Goal: Information Seeking & Learning: Check status

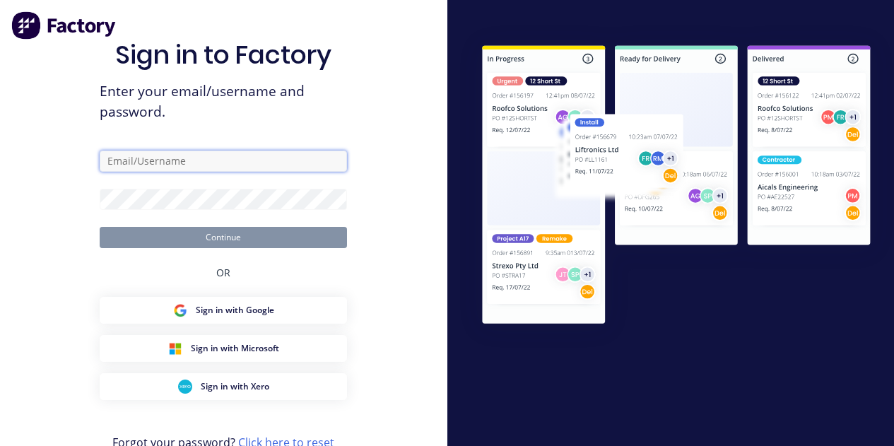
type input "[EMAIL_ADDRESS][DOMAIN_NAME]"
click at [219, 221] on form "[EMAIL_ADDRESS][DOMAIN_NAME] Continue" at bounding box center [223, 198] width 247 height 97
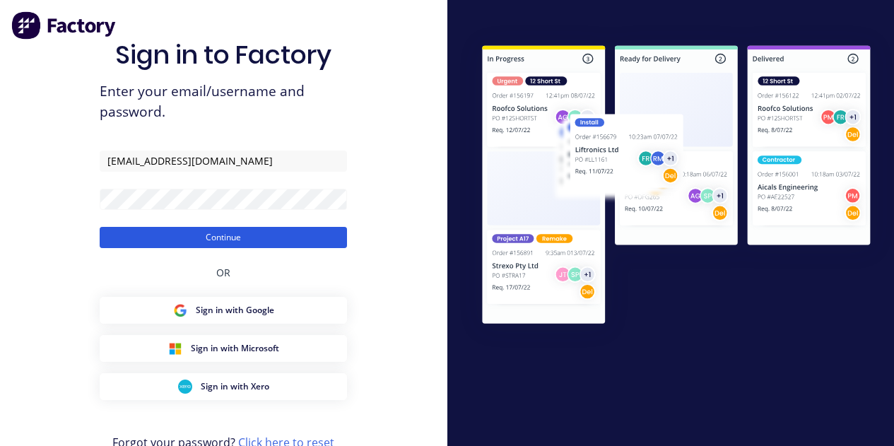
click at [220, 239] on button "Continue" at bounding box center [223, 237] width 247 height 21
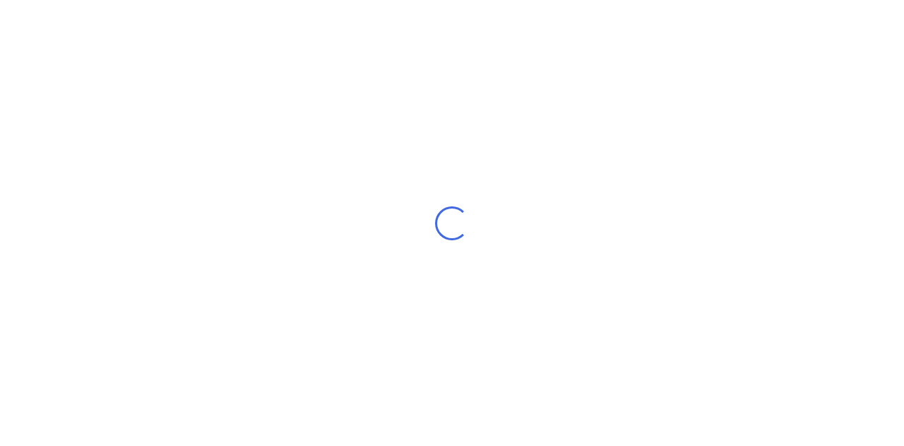
click at [383, 117] on div "Loading..." at bounding box center [452, 223] width 904 height 446
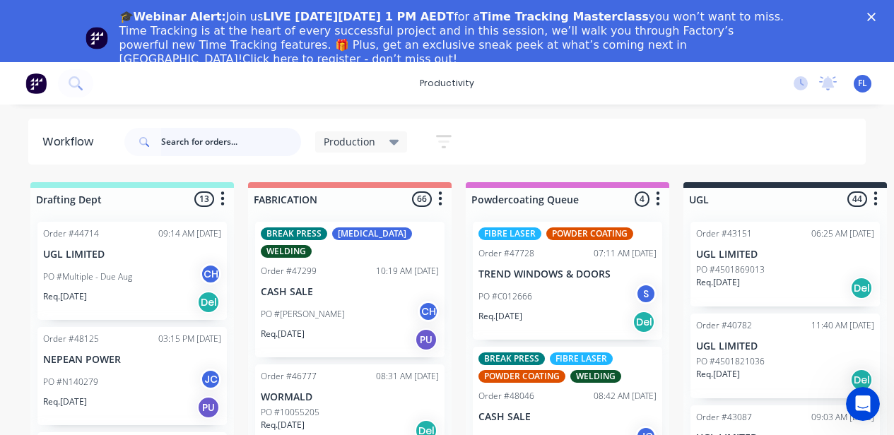
click at [266, 148] on input "text" at bounding box center [231, 142] width 140 height 28
type input "door"
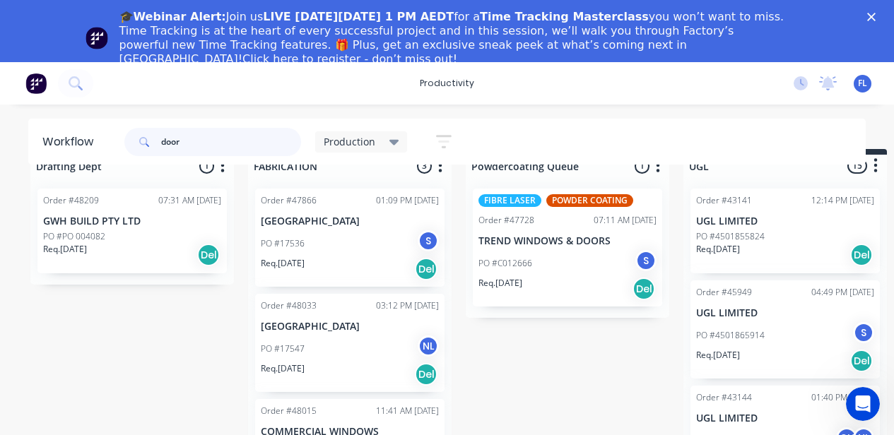
scroll to position [52, 0]
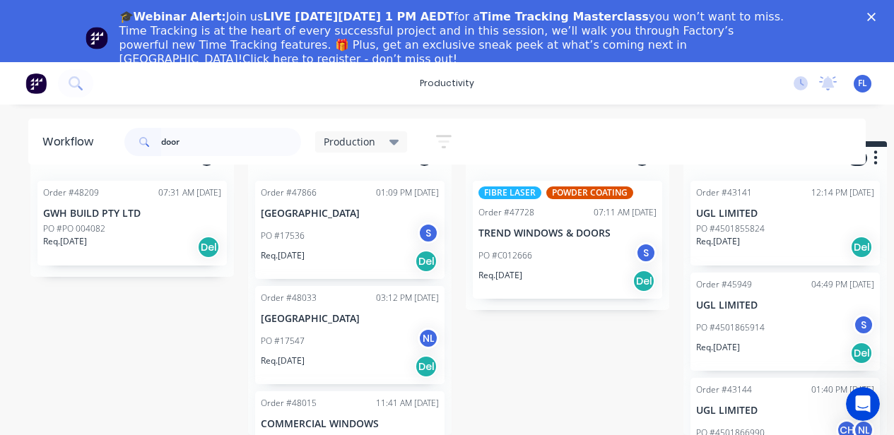
click at [344, 249] on div "Req. [DATE] Del" at bounding box center [350, 261] width 178 height 24
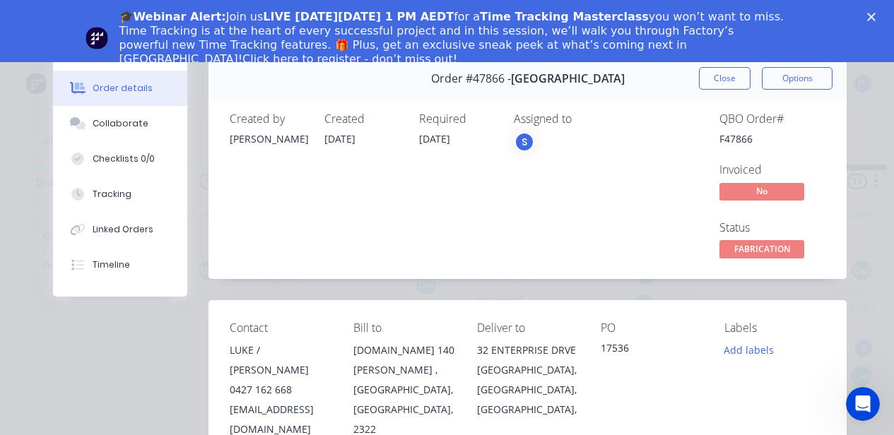
scroll to position [0, 0]
click at [720, 80] on button "Close" at bounding box center [725, 78] width 52 height 23
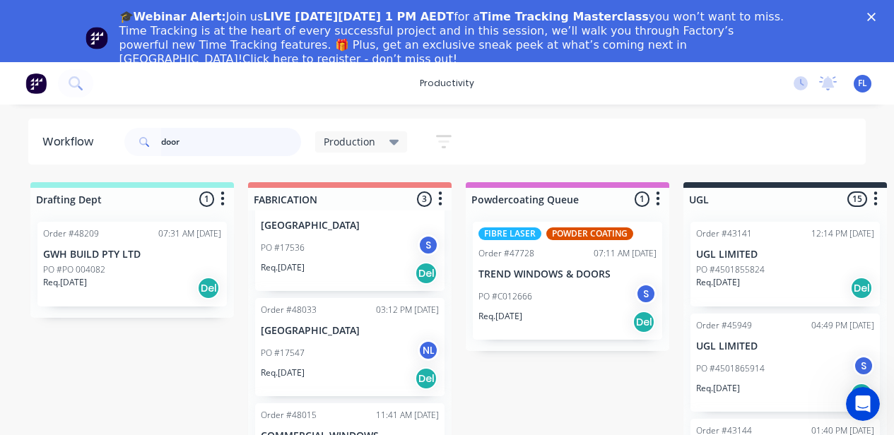
scroll to position [42, 0]
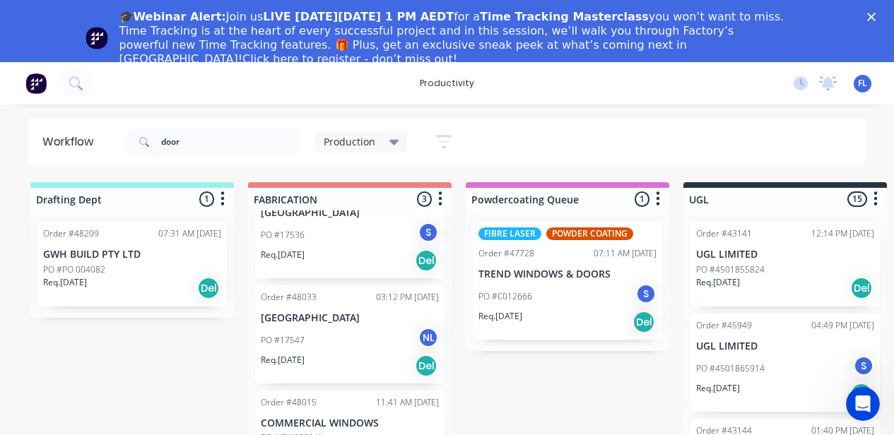
click at [358, 421] on p "COMMERCIAL WINDOWS" at bounding box center [350, 423] width 178 height 12
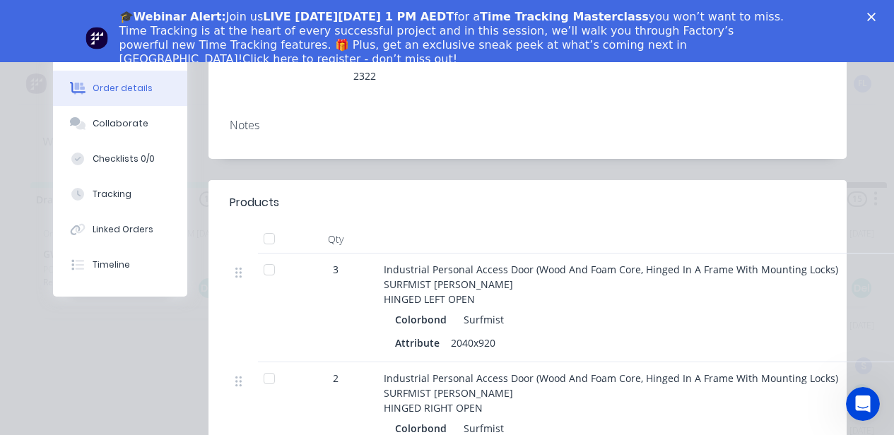
scroll to position [424, 0]
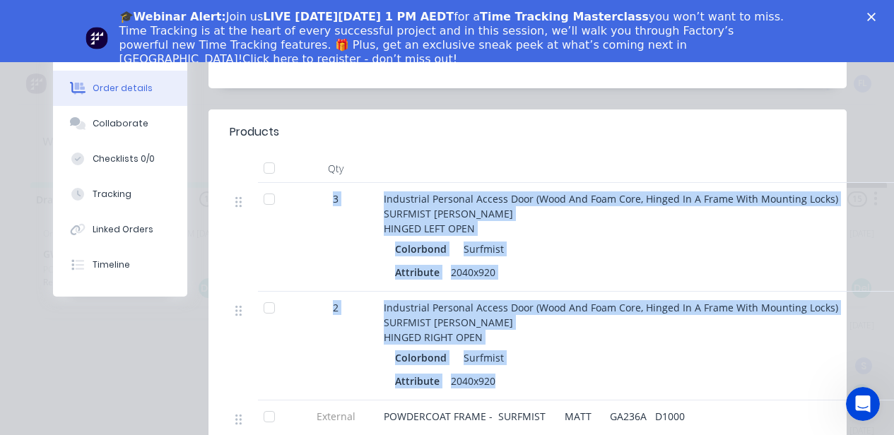
drag, startPoint x: 492, startPoint y: 368, endPoint x: 255, endPoint y: 189, distance: 297.0
click at [255, 189] on div "3 Industrial Personal Access Door (Wood And Foam Core, Hinged In A Frame With M…" at bounding box center [528, 310] width 596 height 254
click at [318, 205] on div "3" at bounding box center [335, 237] width 85 height 109
drag, startPoint x: 518, startPoint y: 366, endPoint x: 209, endPoint y: 207, distance: 347.2
click at [209, 207] on div "Qty 3 Industrial Personal Access Door (Wood And Foam Core, Hinged In A Frame Wi…" at bounding box center [527, 296] width 638 height 283
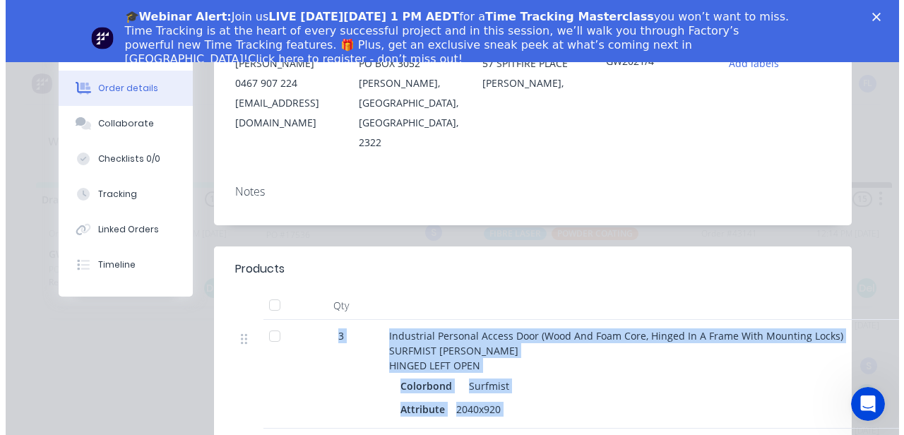
scroll to position [0, 0]
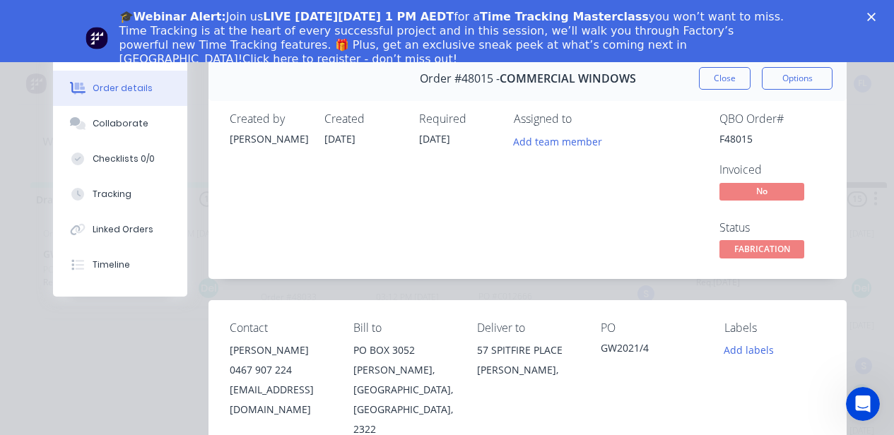
drag, startPoint x: 877, startPoint y: 11, endPoint x: 869, endPoint y: 15, distance: 9.2
click at [877, 11] on div "🎓Webinar Alert: Join us LIVE on Thursday, October 16 at 1 PM AEDT for a Time Tr…" at bounding box center [447, 38] width 894 height 65
click at [711, 76] on button "Close" at bounding box center [725, 78] width 52 height 23
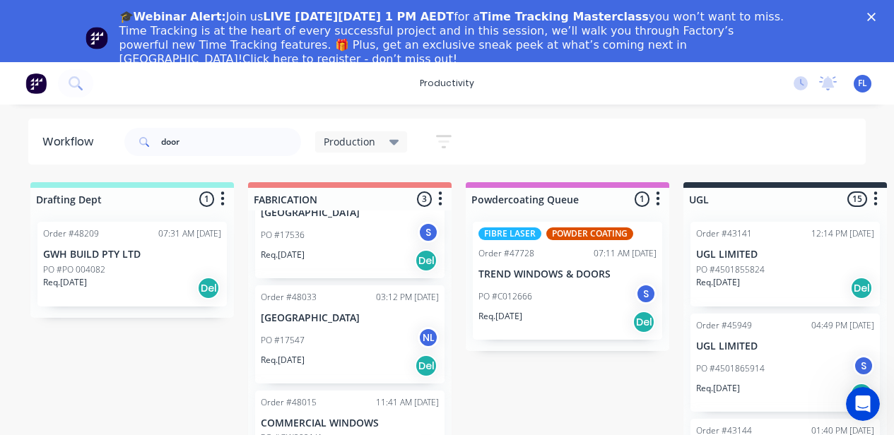
click at [875, 15] on icon "Close" at bounding box center [871, 17] width 8 height 8
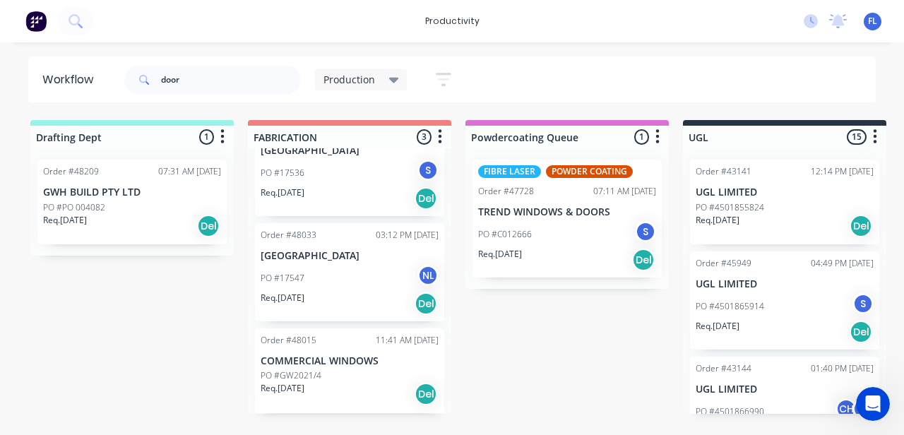
click at [123, 232] on div "Req. 30/10/25 Del" at bounding box center [132, 226] width 178 height 24
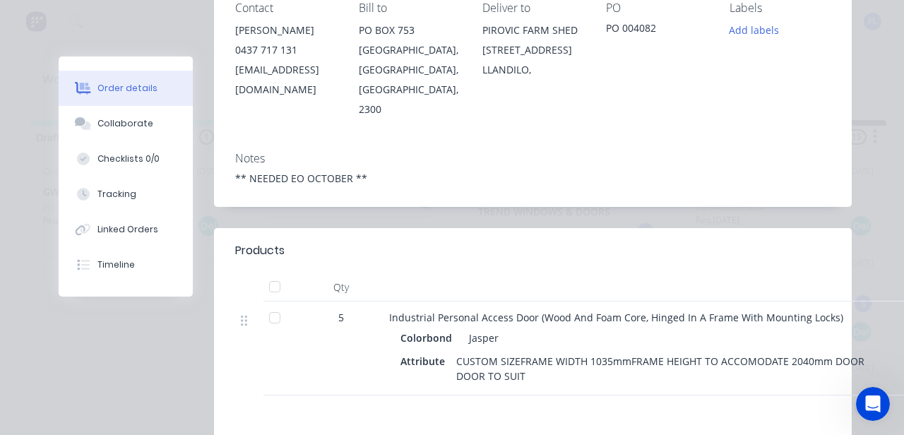
scroll to position [494, 0]
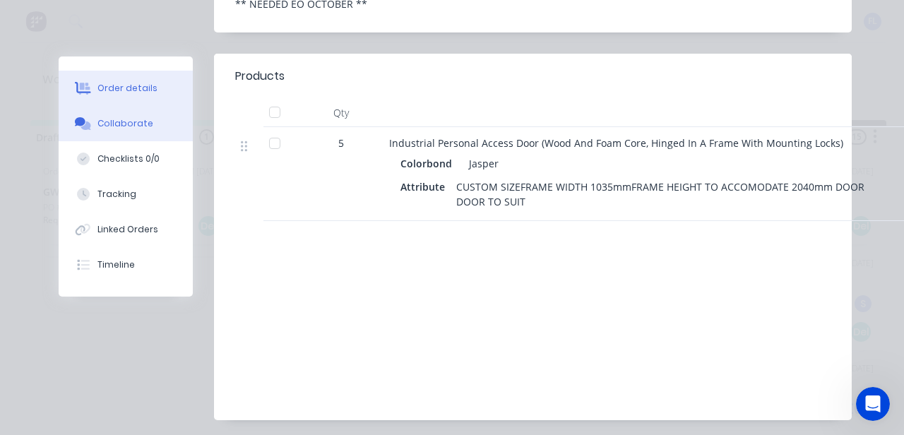
click at [114, 131] on button "Collaborate" at bounding box center [126, 123] width 134 height 35
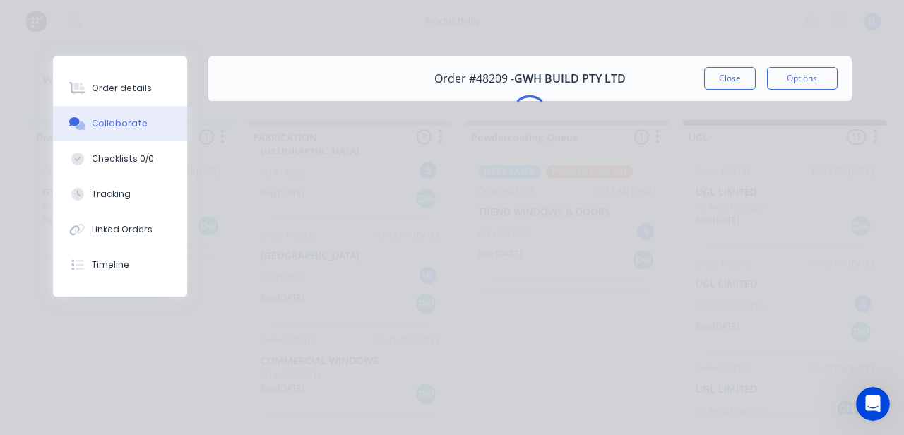
scroll to position [0, 0]
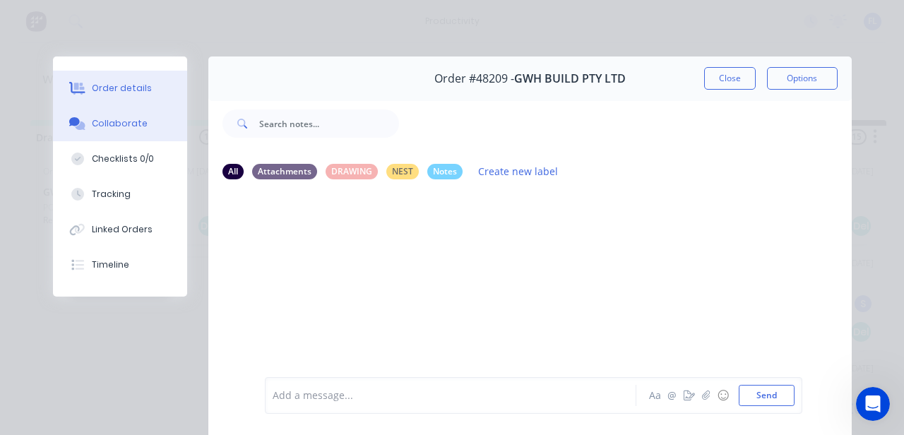
click at [132, 86] on div "Order details" at bounding box center [122, 88] width 60 height 13
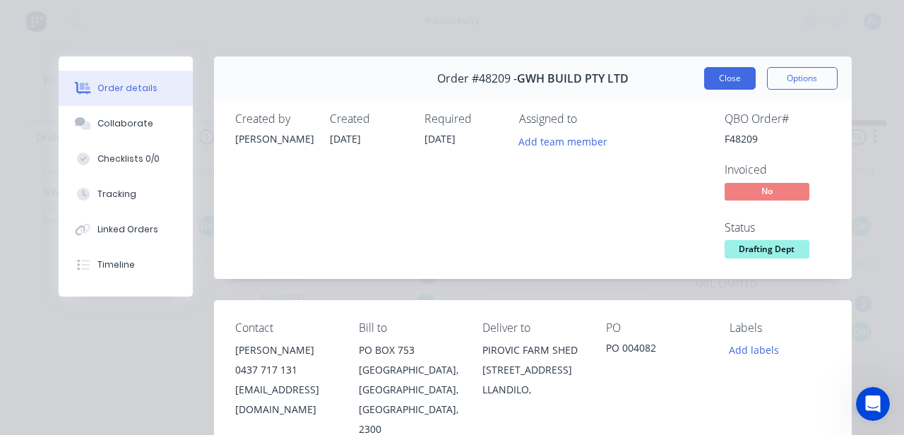
click at [718, 77] on button "Close" at bounding box center [730, 78] width 52 height 23
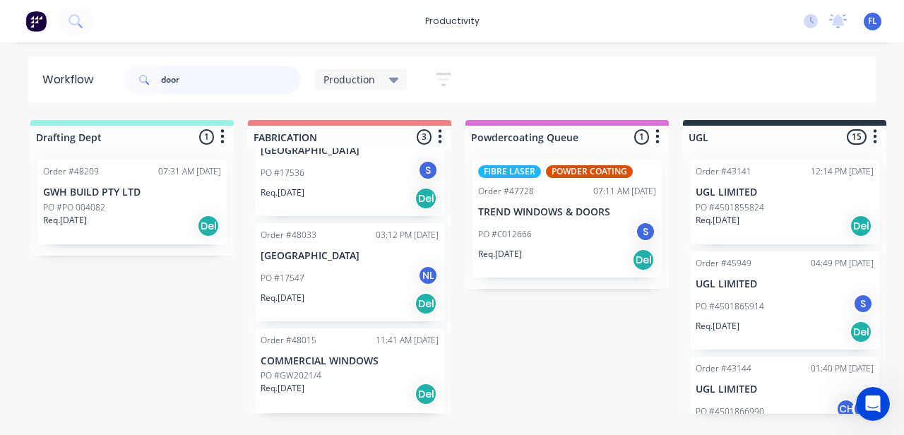
drag, startPoint x: 199, startPoint y: 84, endPoint x: 0, endPoint y: 109, distance: 200.1
click at [0, 109] on div "Workflow door Production Save new view None edit Production (Default) edit Josh…" at bounding box center [452, 232] width 904 height 350
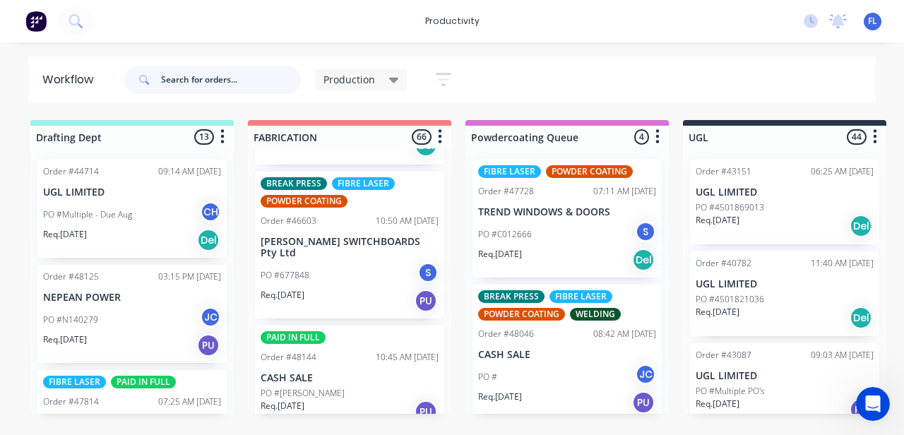
scroll to position [1201, 0]
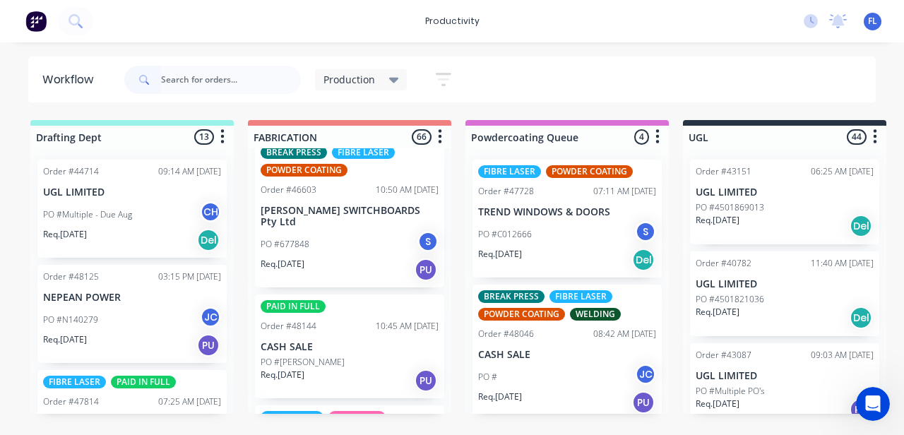
click at [343, 235] on div "PO #677848 S" at bounding box center [350, 244] width 178 height 27
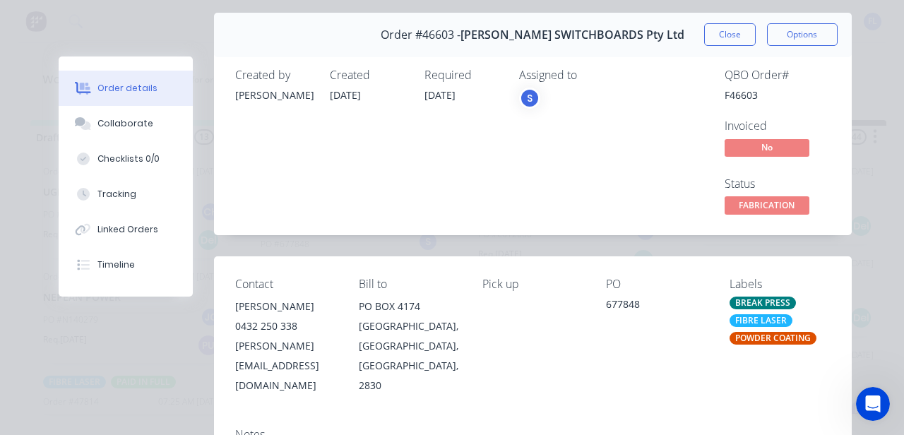
scroll to position [0, 0]
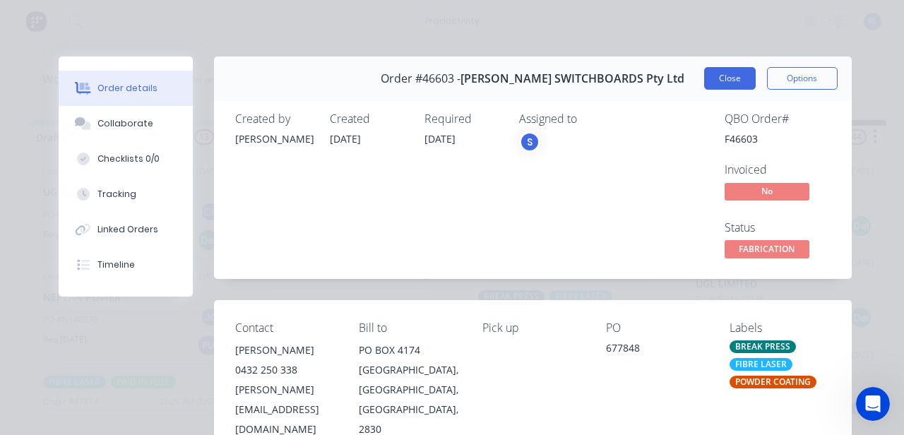
click at [742, 81] on button "Close" at bounding box center [730, 78] width 52 height 23
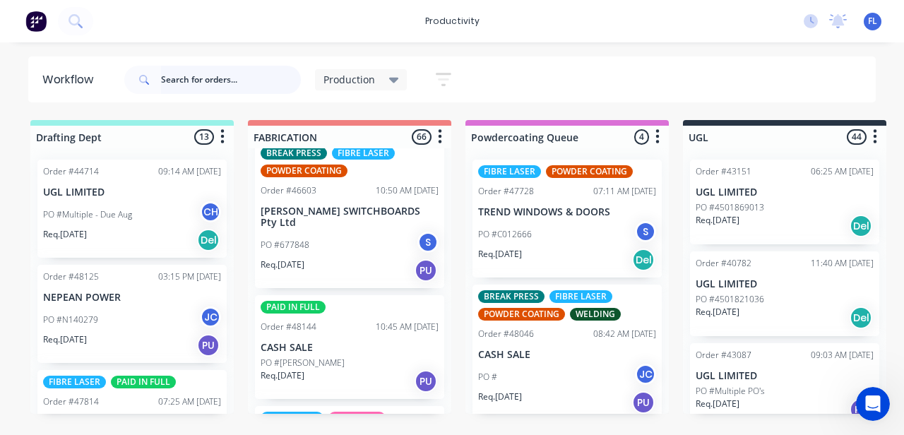
scroll to position [1201, 0]
click at [322, 342] on div "PAID IN FULL Order #48144 10:45 AM 26/09/25 CASH SALE PO #GRAHAM Req. 30/09/25 …" at bounding box center [349, 347] width 189 height 104
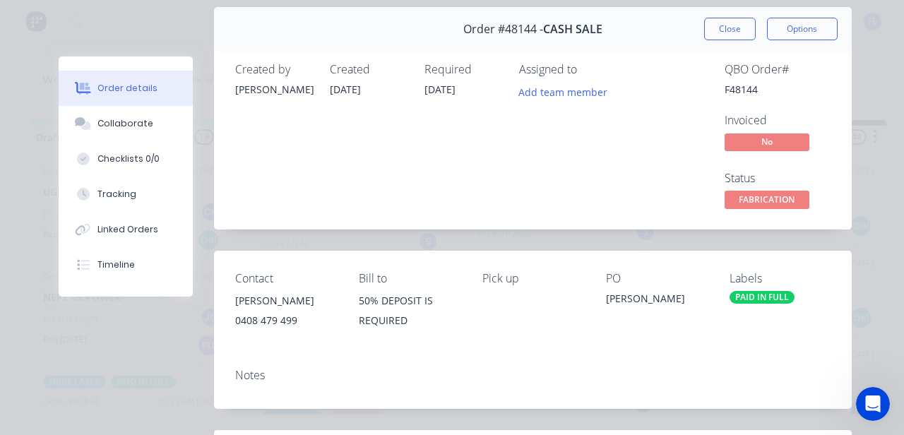
scroll to position [283, 0]
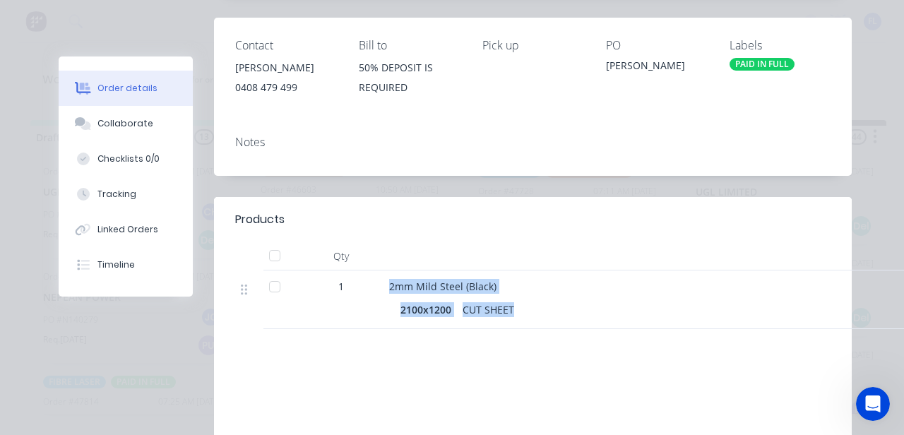
drag, startPoint x: 515, startPoint y: 312, endPoint x: 355, endPoint y: 296, distance: 160.5
click at [355, 296] on div "1 2mm Mild Steel (Black) 2100x1200 CUT SHEET" at bounding box center [533, 300] width 596 height 59
click at [355, 296] on div "1" at bounding box center [341, 300] width 85 height 59
drag, startPoint x: 370, startPoint y: 275, endPoint x: 541, endPoint y: 307, distance: 173.9
click at [541, 307] on div "1 2mm Mild Steel (Black) 2100x1200 CUT SHEET" at bounding box center [533, 300] width 596 height 59
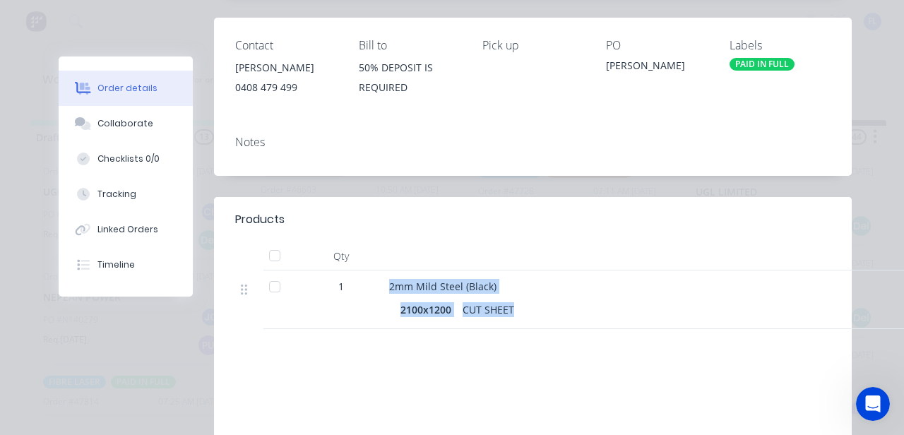
click at [541, 307] on div "2100x1200 CUT SHEET" at bounding box center [737, 310] width 672 height 20
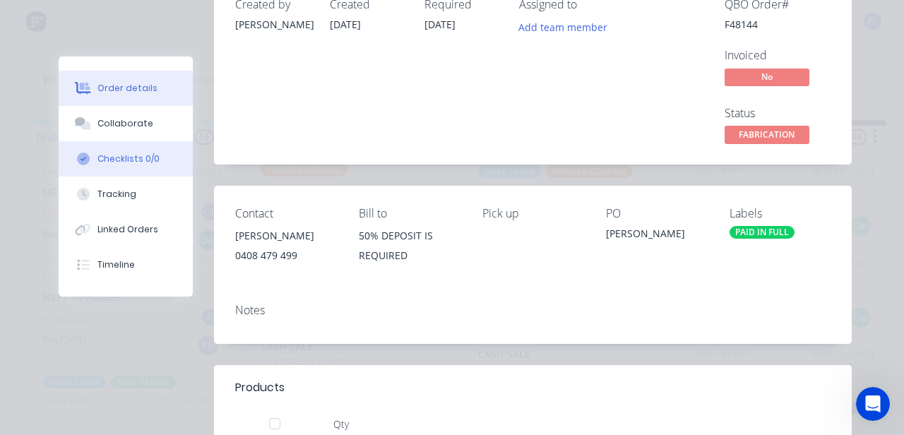
scroll to position [0, 0]
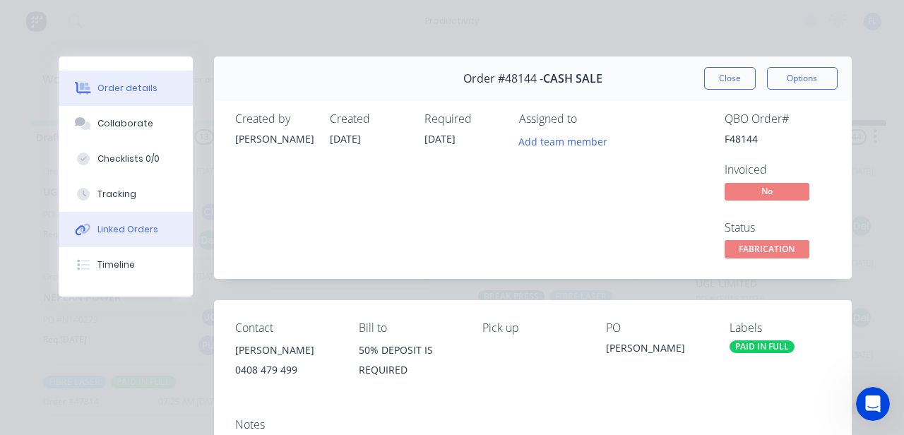
click at [141, 230] on div "Linked Orders" at bounding box center [127, 229] width 61 height 13
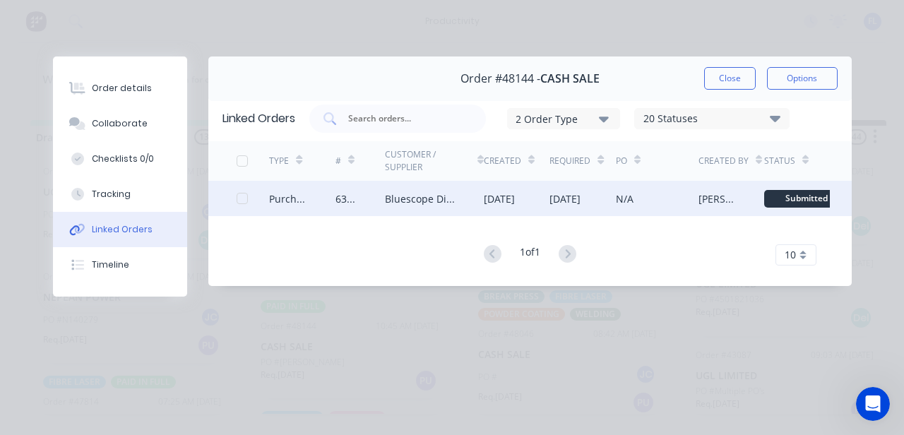
click at [446, 196] on div "Bluescope Distribution" at bounding box center [420, 198] width 71 height 15
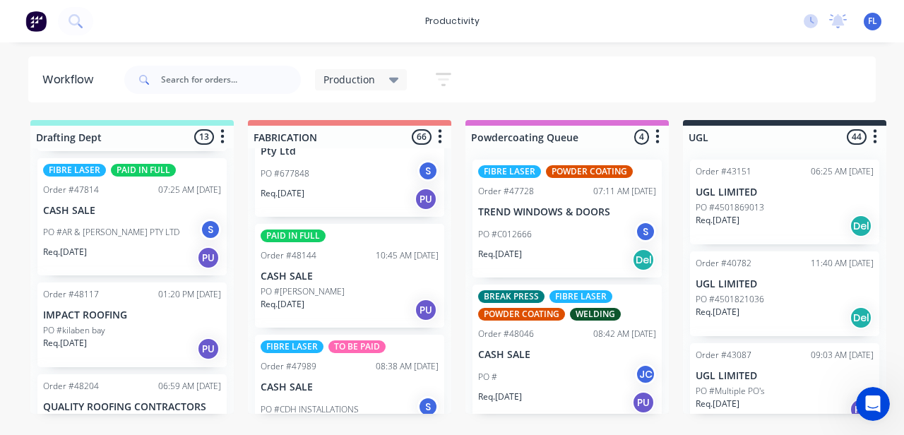
scroll to position [1342, 0]
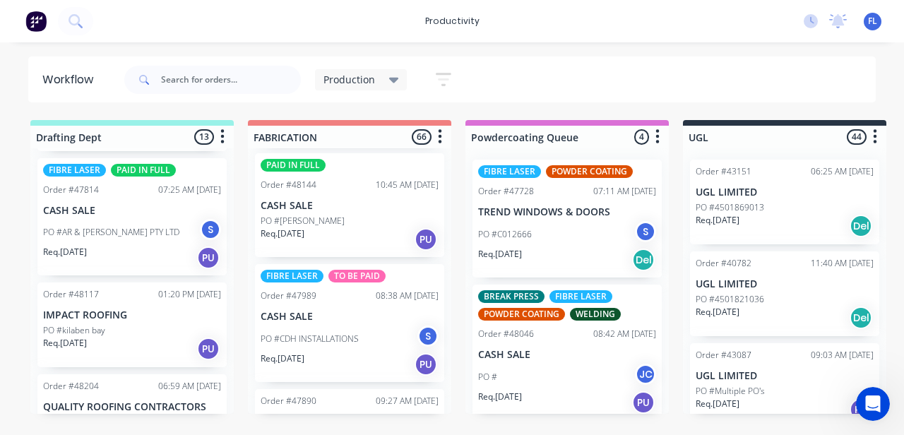
click at [339, 352] on div "Req. 30/09/25 PU" at bounding box center [350, 364] width 178 height 24
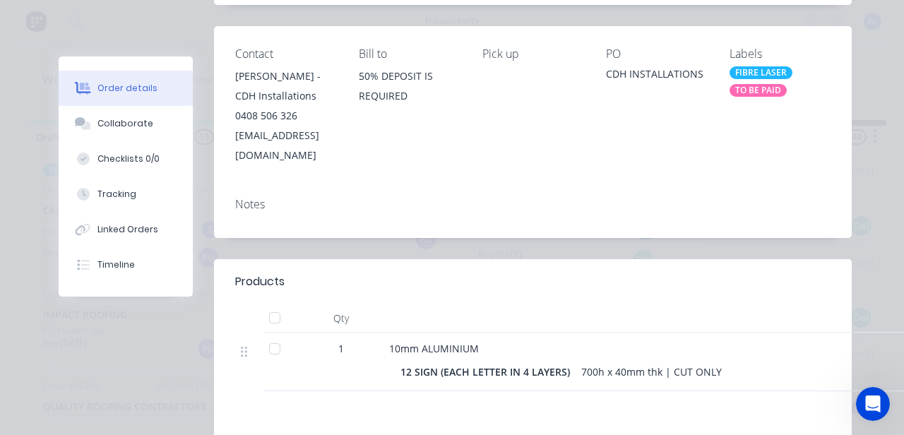
scroll to position [283, 0]
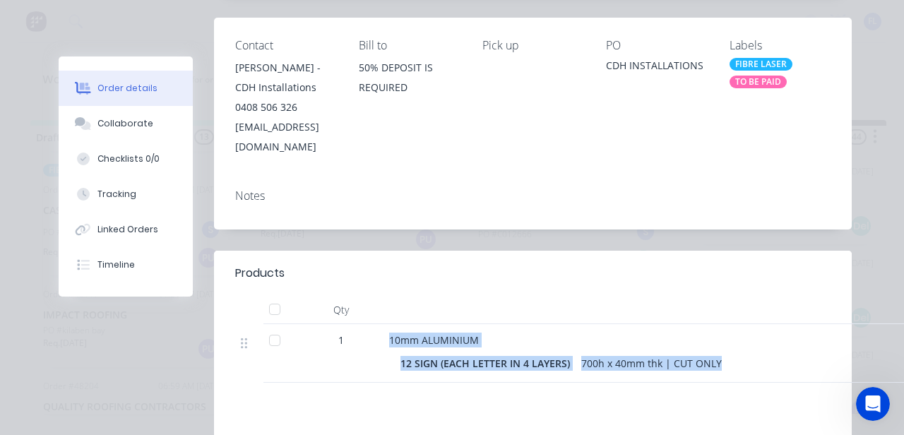
drag, startPoint x: 376, startPoint y: 297, endPoint x: 733, endPoint y: 335, distance: 359.4
click at [733, 335] on div "1 10mm ALUMINIUM 12 SIGN (EACH LETTER IN 4 LAYERS) 700h x 40mm thk | CUT ONLY" at bounding box center [533, 353] width 596 height 59
click at [733, 335] on div "10mm ALUMINIUM 12 SIGN (EACH LETTER IN 4 LAYERS) 700h x 40mm thk | CUT ONLY" at bounding box center [737, 353] width 706 height 59
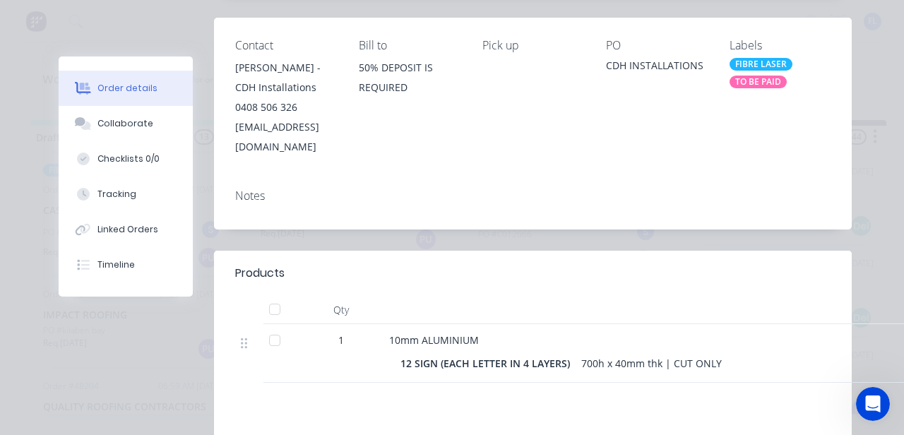
scroll to position [212, 0]
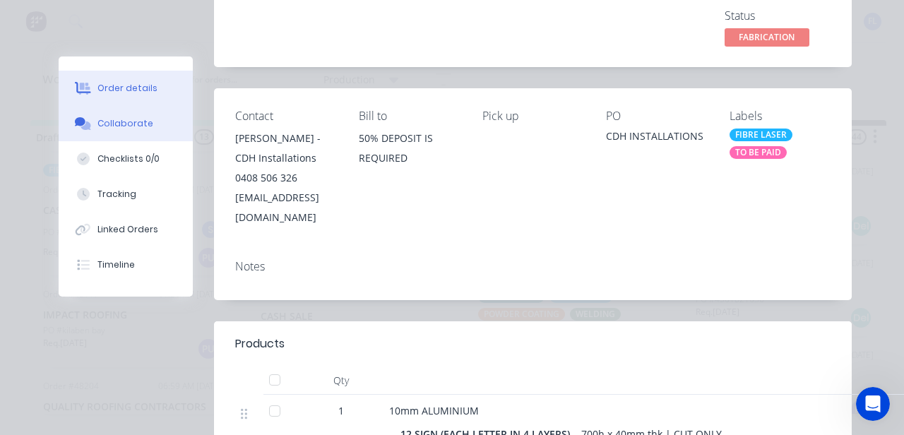
click at [150, 122] on button "Collaborate" at bounding box center [126, 123] width 134 height 35
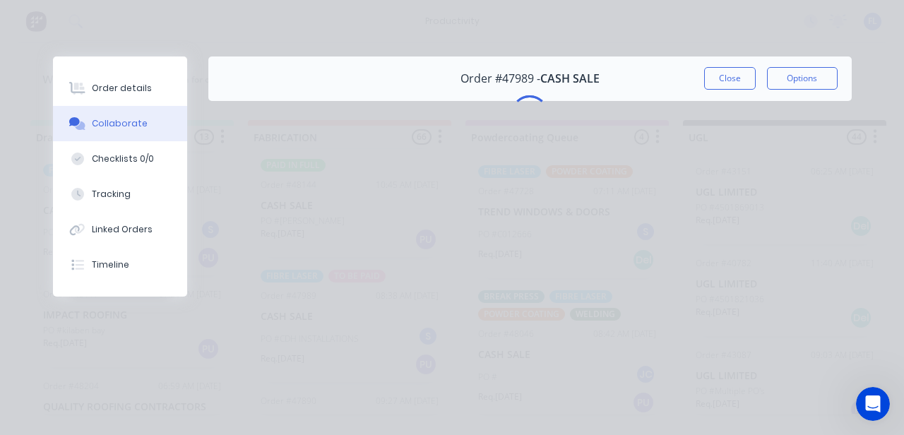
scroll to position [0, 0]
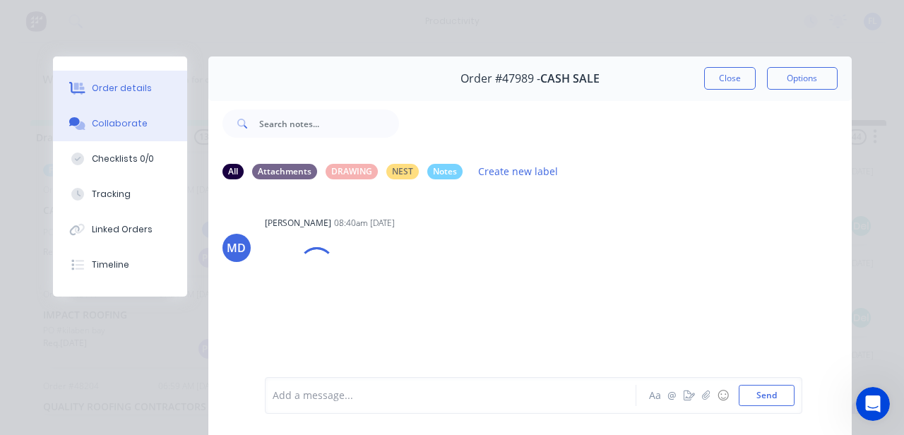
click at [122, 93] on div "Order details" at bounding box center [122, 88] width 60 height 13
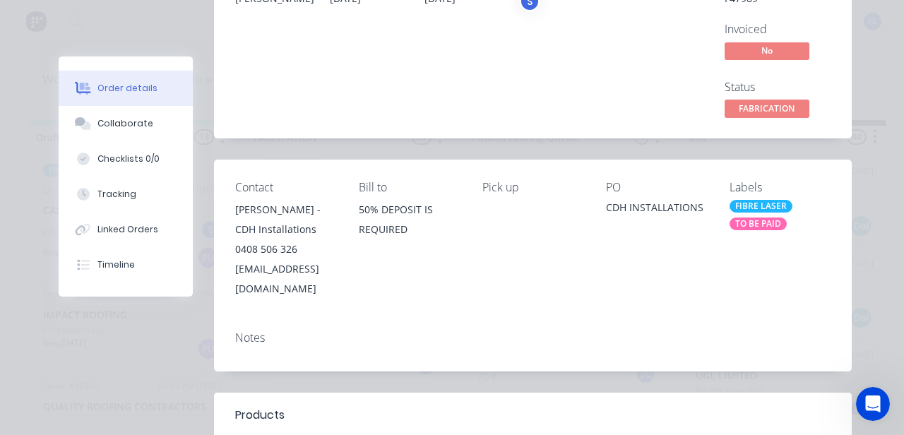
scroll to position [141, 0]
click at [750, 112] on span "FABRICATION" at bounding box center [767, 108] width 85 height 18
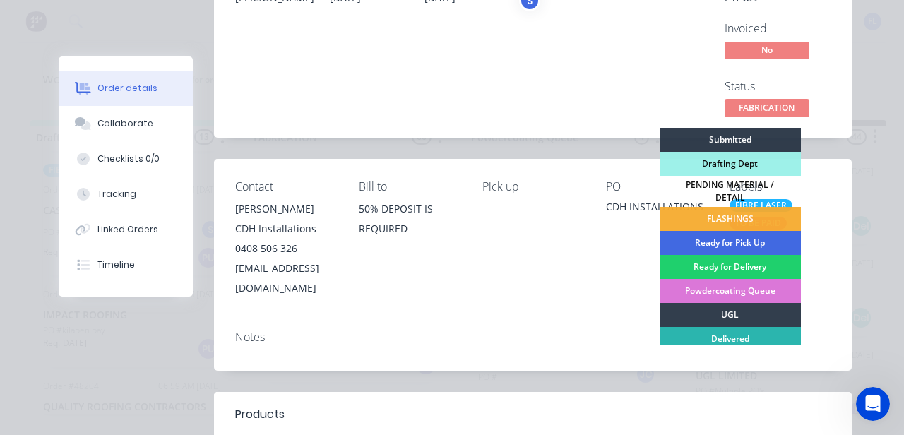
click at [730, 237] on div "Ready for Pick Up" at bounding box center [730, 243] width 141 height 24
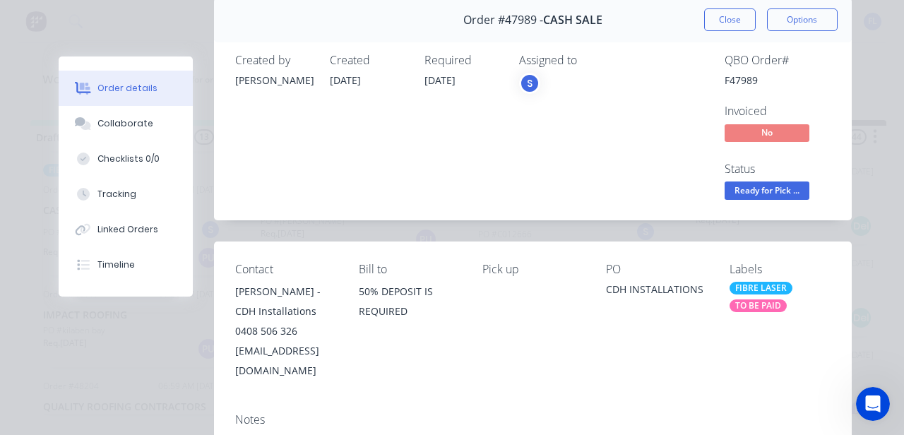
scroll to position [0, 0]
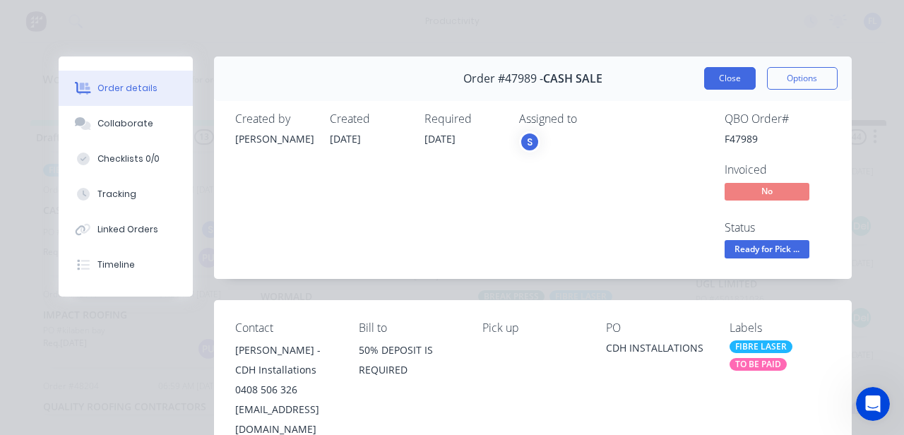
click at [711, 89] on button "Close" at bounding box center [730, 78] width 52 height 23
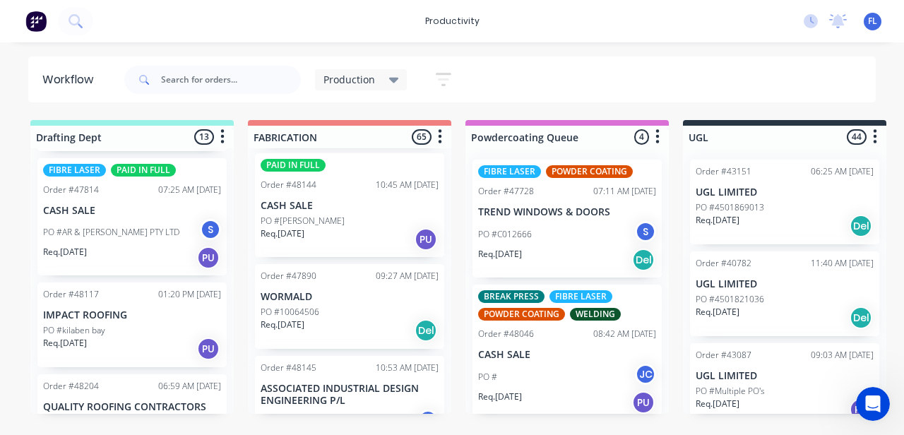
drag, startPoint x: 473, startPoint y: 303, endPoint x: 256, endPoint y: 338, distance: 219.6
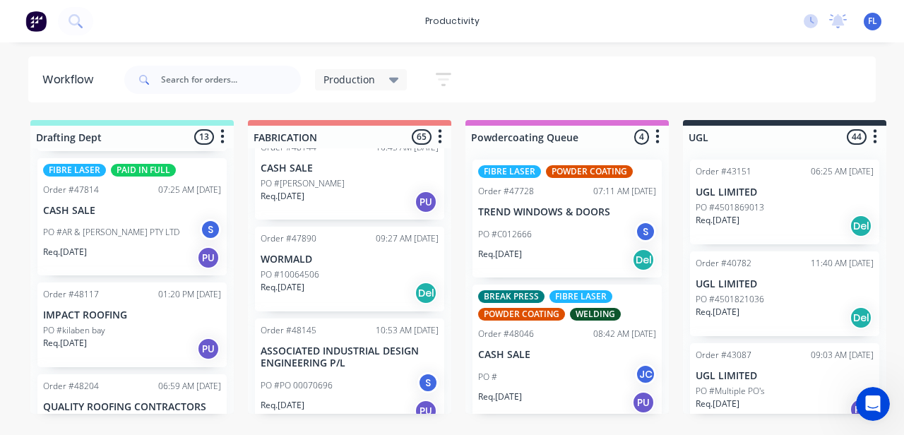
scroll to position [1413, 0]
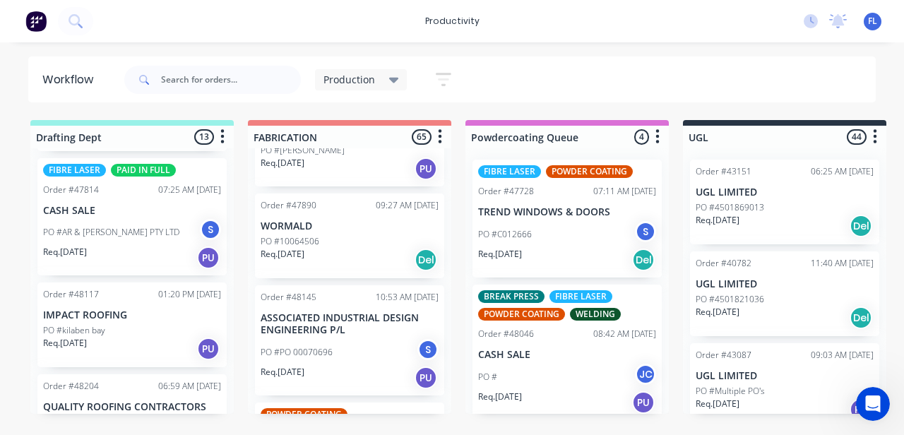
click at [316, 235] on p "PO #10064506" at bounding box center [290, 241] width 59 height 13
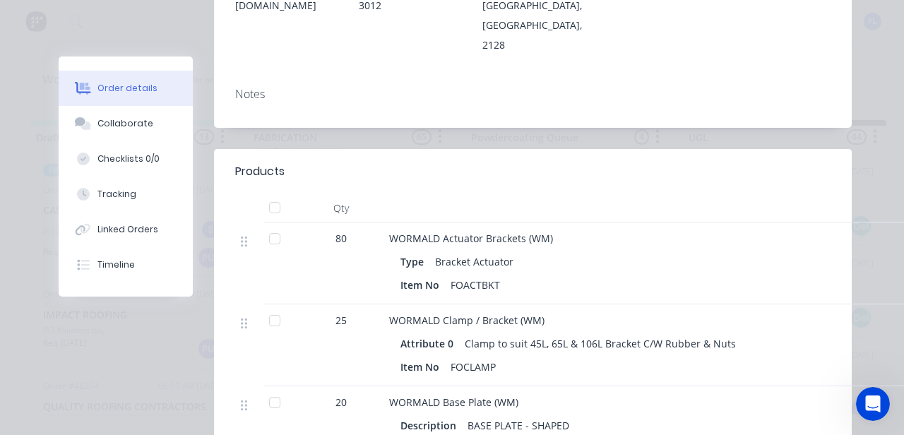
scroll to position [565, 0]
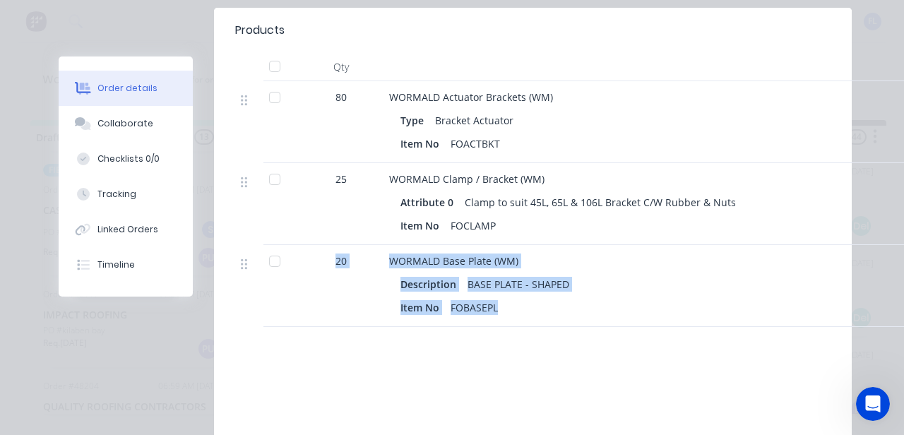
drag, startPoint x: 499, startPoint y: 297, endPoint x: 326, endPoint y: 251, distance: 179.1
click at [326, 251] on div "20 WORMALD Base Plate (WM) Description BASE PLATE - SHAPED Item No FOBASEPL" at bounding box center [533, 286] width 596 height 82
click at [349, 262] on div "20" at bounding box center [341, 286] width 85 height 82
drag, startPoint x: 317, startPoint y: 232, endPoint x: 528, endPoint y: 283, distance: 216.6
click at [528, 283] on div "20 WORMALD Base Plate (WM) Description BASE PLATE - SHAPED Item No FOBASEPL" at bounding box center [533, 286] width 596 height 82
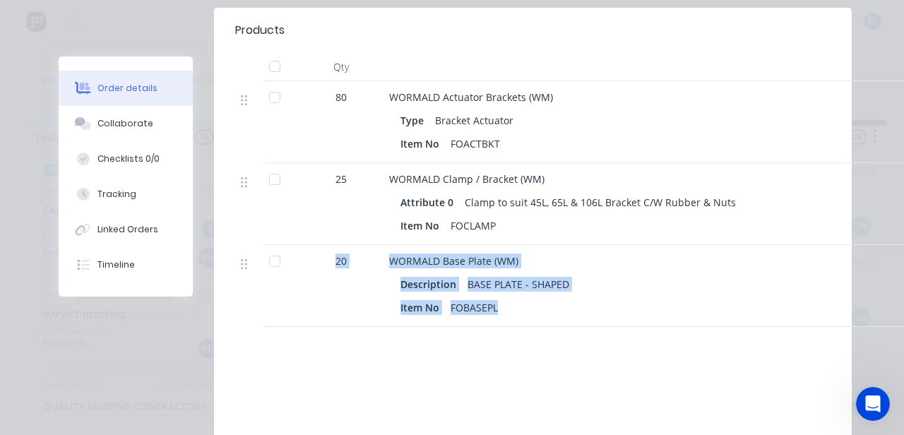
click at [528, 297] on div "Item No FOBASEPL" at bounding box center [737, 307] width 672 height 20
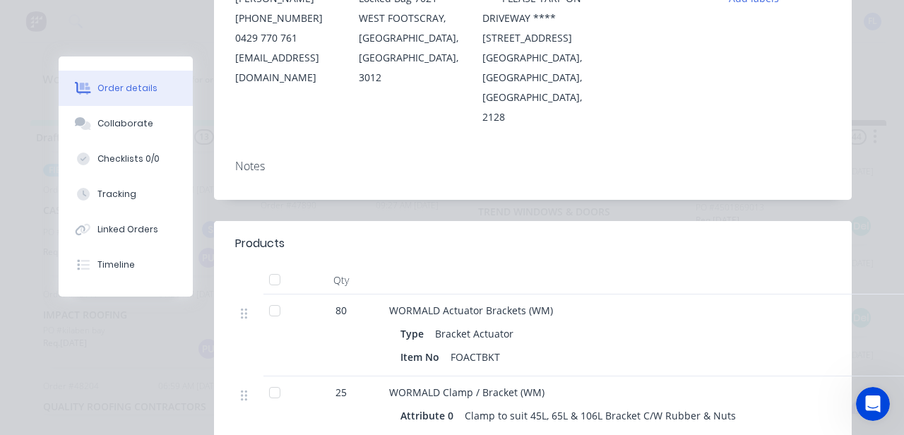
scroll to position [494, 0]
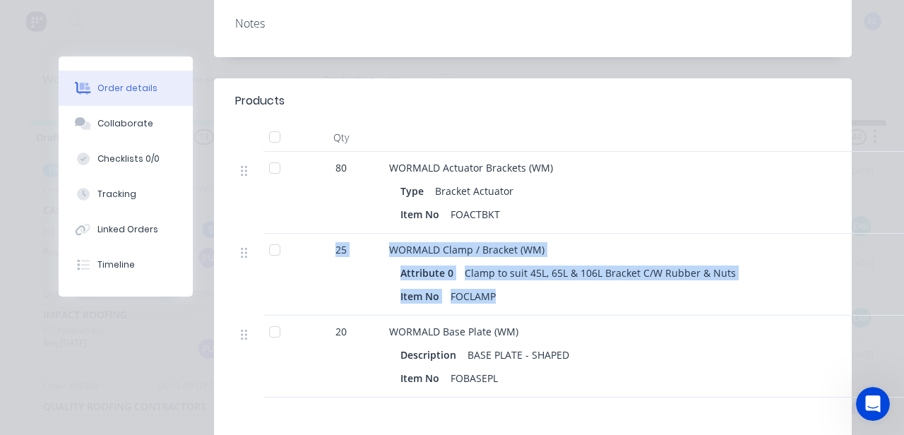
drag, startPoint x: 501, startPoint y: 279, endPoint x: 308, endPoint y: 232, distance: 198.6
click at [308, 234] on div "25 WORMALD Clamp / Bracket (WM) Attribute 0 Clamp to suit 45L, 65L & 106L Brack…" at bounding box center [533, 275] width 596 height 82
click at [308, 242] on div "25" at bounding box center [340, 249] width 73 height 15
drag, startPoint x: 313, startPoint y: 229, endPoint x: 532, endPoint y: 280, distance: 224.8
click at [532, 280] on div "25 WORMALD Clamp / Bracket (WM) Attribute 0 Clamp to suit 45L, 65L & 106L Brack…" at bounding box center [533, 275] width 596 height 82
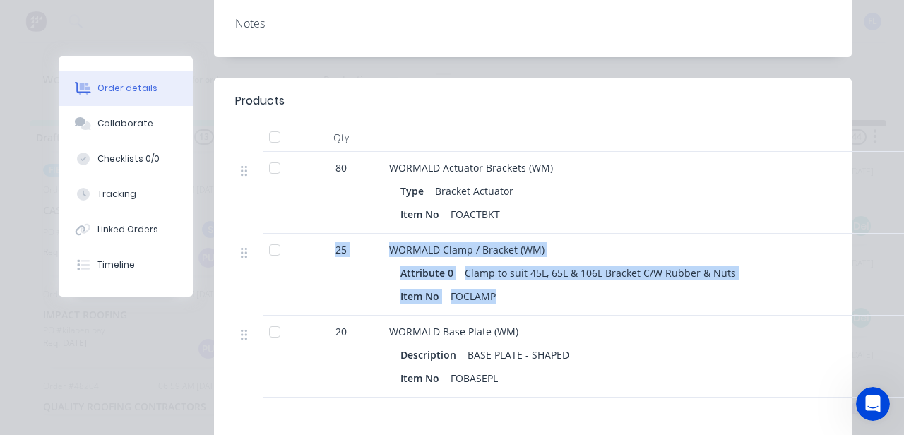
click at [532, 286] on div "Item No FOCLAMP" at bounding box center [737, 296] width 672 height 20
drag, startPoint x: 532, startPoint y: 280, endPoint x: 328, endPoint y: 242, distance: 207.6
click at [328, 242] on div "25 WORMALD Clamp / Bracket (WM) Attribute 0 Clamp to suit 45L, 65L & 106L Brack…" at bounding box center [533, 275] width 596 height 82
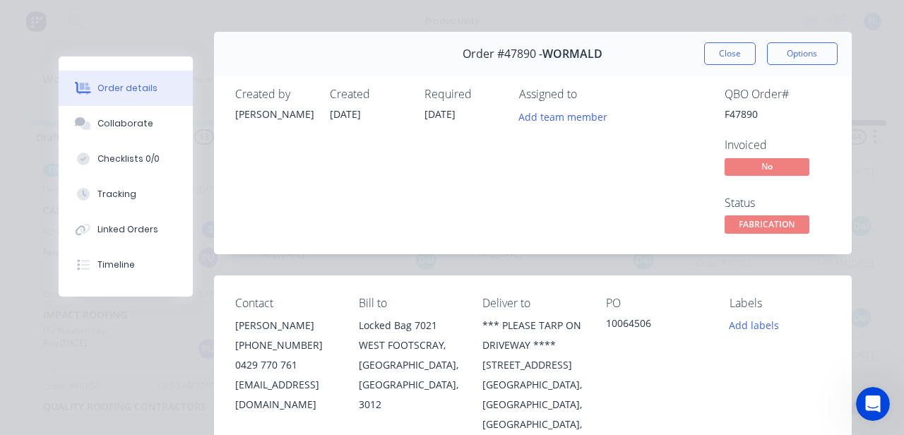
scroll to position [0, 0]
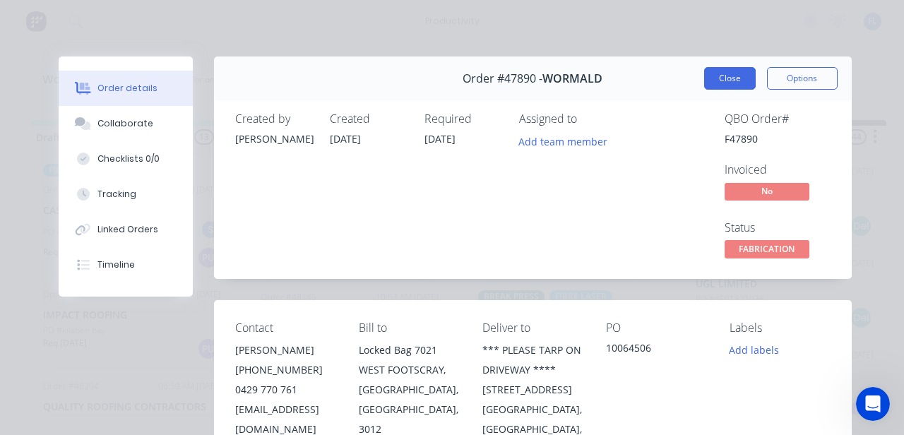
click at [709, 89] on button "Close" at bounding box center [730, 78] width 52 height 23
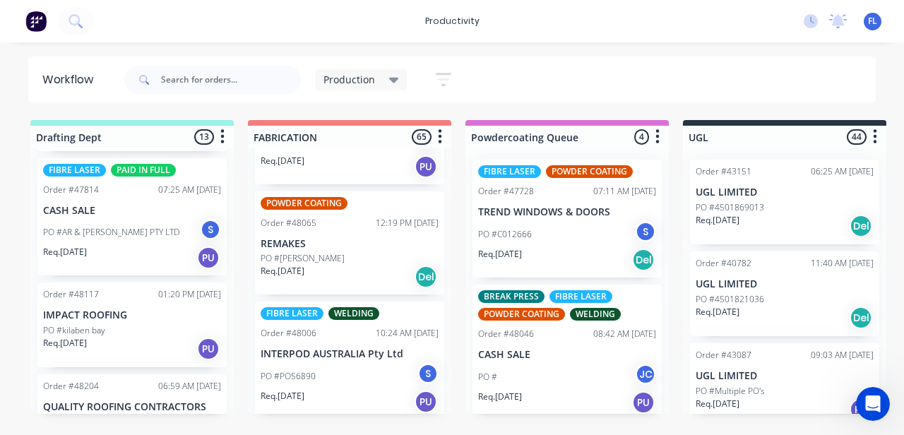
scroll to position [1625, 0]
click at [362, 271] on div "Req. 02/10/25 Del" at bounding box center [350, 276] width 178 height 24
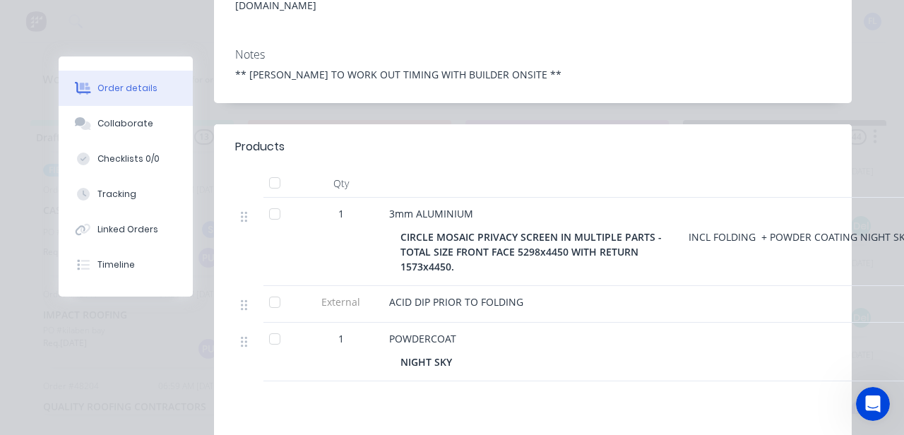
scroll to position [0, 0]
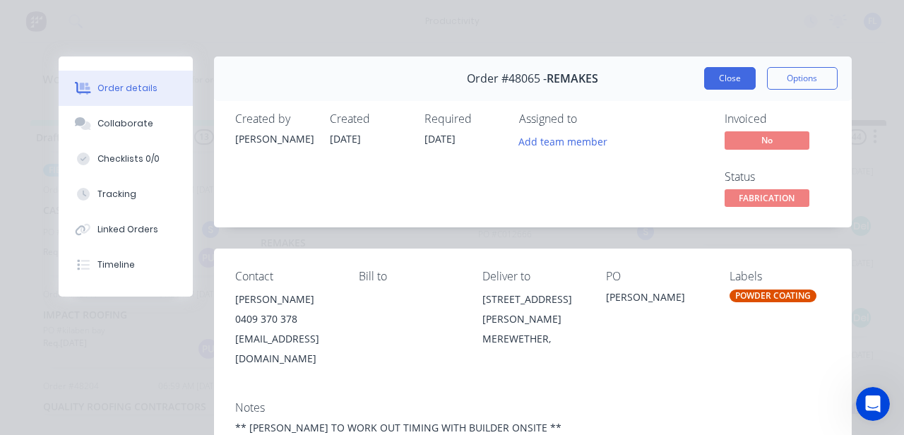
click at [711, 79] on button "Close" at bounding box center [730, 78] width 52 height 23
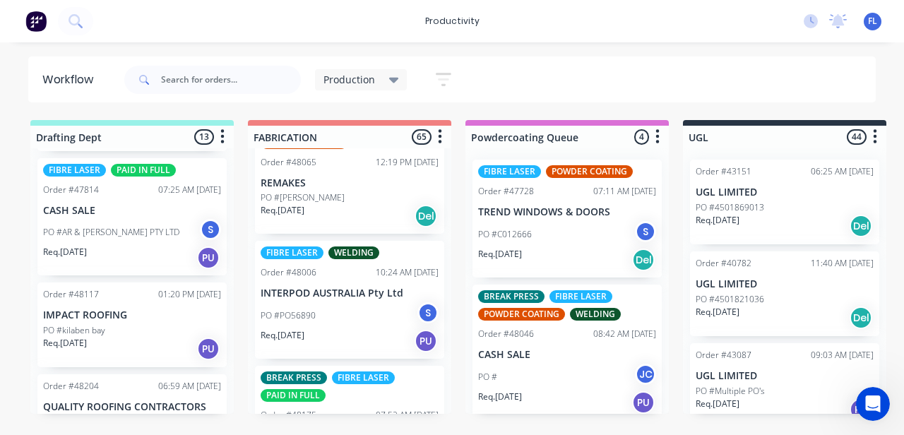
scroll to position [1695, 0]
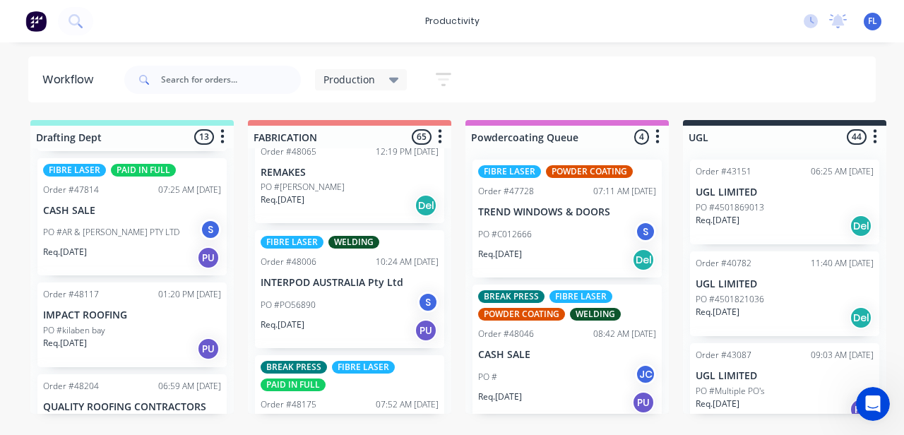
click at [304, 196] on div "Req. 02/10/25 Del" at bounding box center [350, 206] width 178 height 24
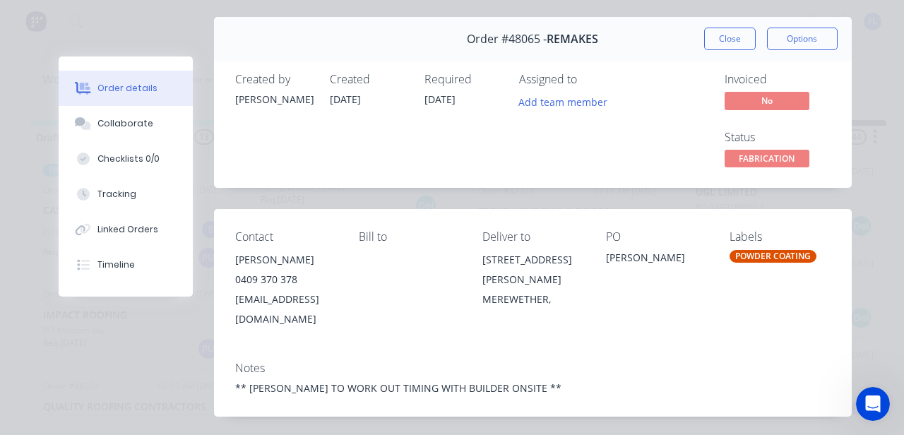
scroll to position [71, 0]
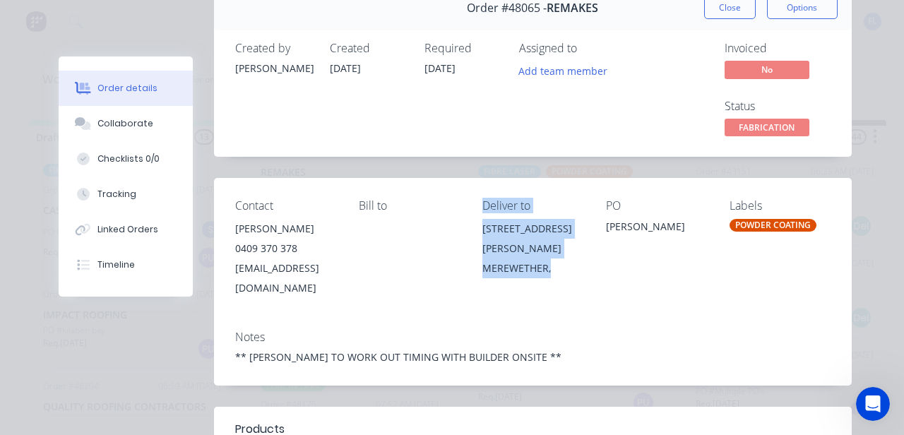
drag, startPoint x: 570, startPoint y: 254, endPoint x: 473, endPoint y: 227, distance: 100.2
click at [473, 227] on div "Contact LEANNE BLAKE 0409 370 378 leanneblake@y7mail.com Bill to Deliver to 15 …" at bounding box center [533, 248] width 638 height 141
click at [490, 236] on div "15 PATRICK ST" at bounding box center [532, 239] width 101 height 40
drag, startPoint x: 492, startPoint y: 226, endPoint x: 554, endPoint y: 254, distance: 68.3
click at [554, 254] on div "15 PATRICK ST MEREWETHER," at bounding box center [532, 248] width 101 height 59
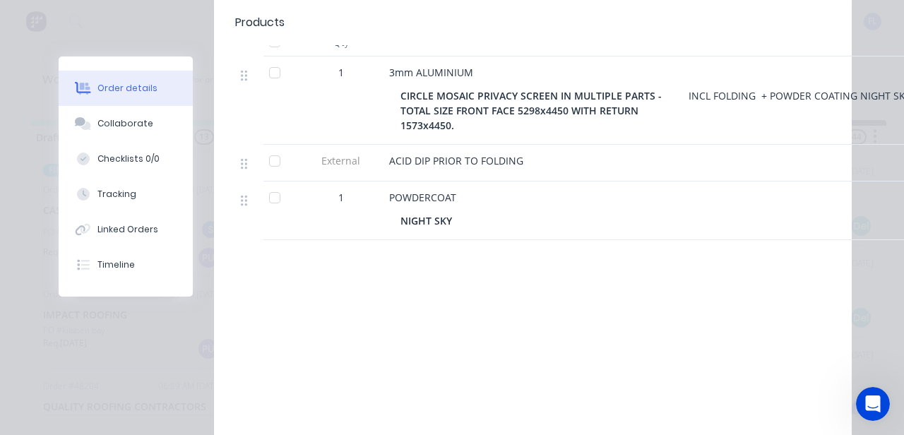
scroll to position [0, 0]
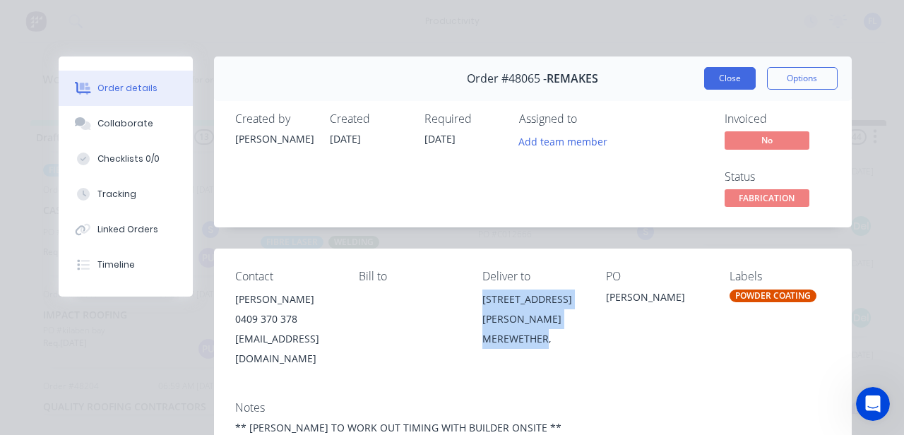
click at [732, 87] on button "Close" at bounding box center [730, 78] width 52 height 23
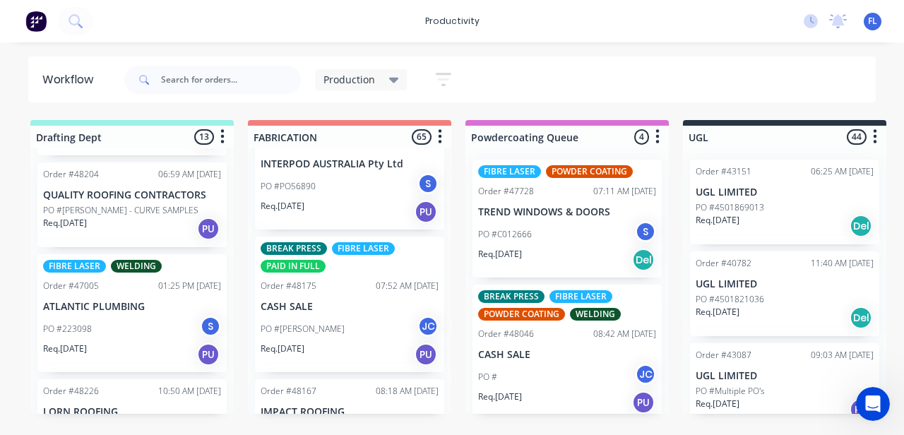
scroll to position [1837, 0]
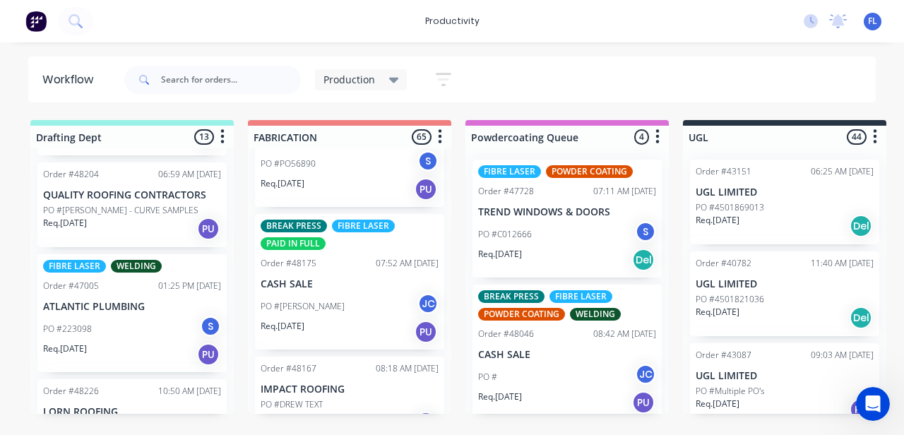
click at [316, 190] on div "FIBRE LASER WELDING Order #48006 10:24 AM 23/09/25 INTERPOD AUSTRALIA Pty Ltd P…" at bounding box center [349, 148] width 189 height 118
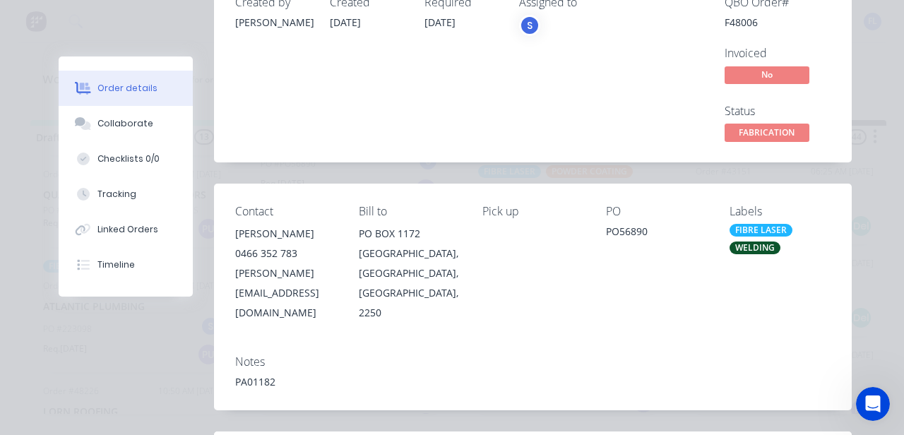
scroll to position [0, 0]
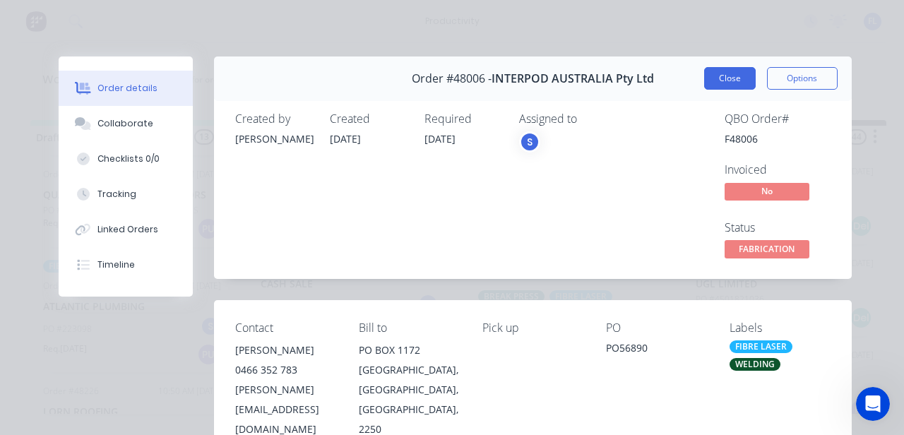
click at [726, 76] on button "Close" at bounding box center [730, 78] width 52 height 23
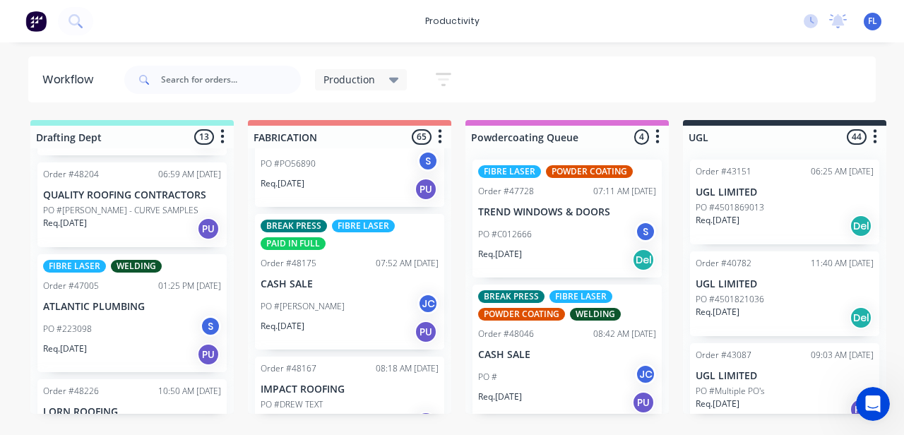
scroll to position [2049, 0]
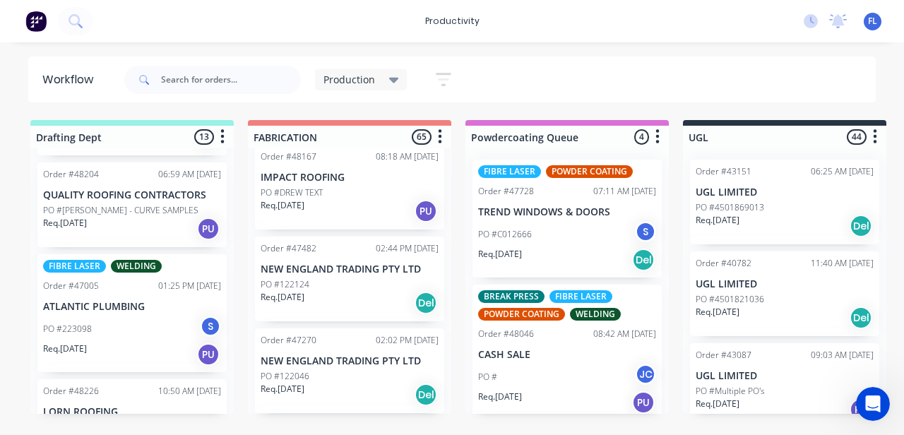
click at [314, 186] on p "PO #DREW TEXT" at bounding box center [292, 192] width 62 height 13
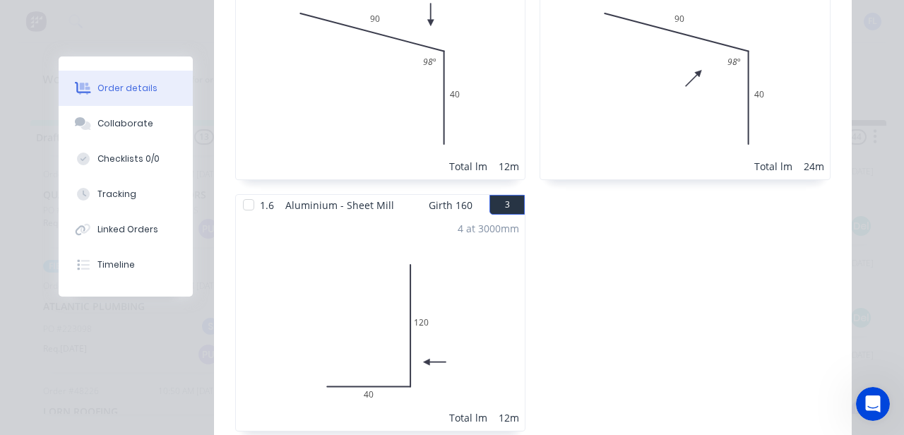
scroll to position [918, 0]
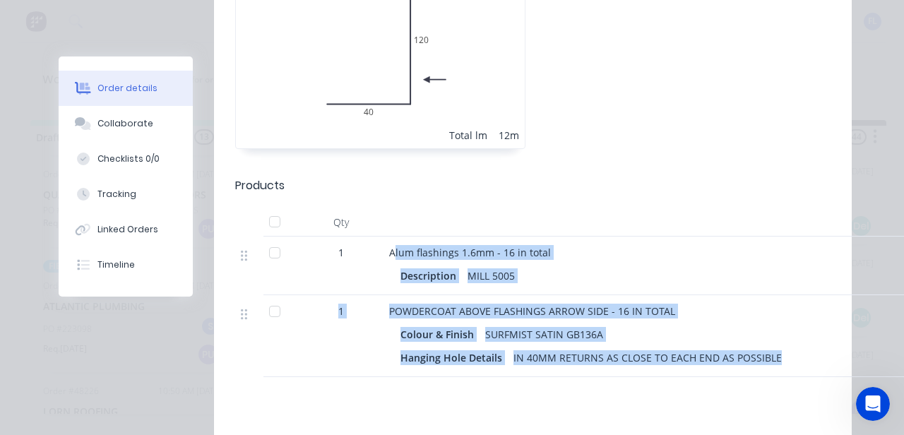
drag, startPoint x: 389, startPoint y: 229, endPoint x: 766, endPoint y: 350, distance: 396.1
click at [766, 350] on div "1 Alum flashings 1.6mm - 16 in total Description MILL 5005 1 POWDERCOAT ABOVE F…" at bounding box center [533, 307] width 596 height 141
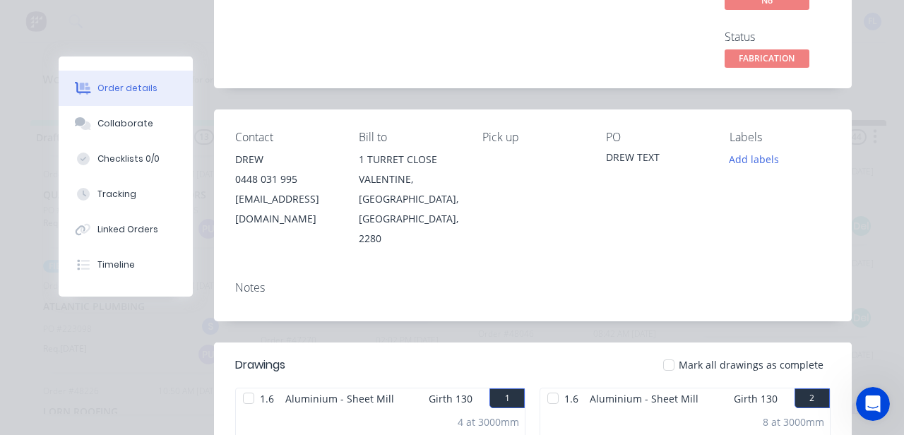
scroll to position [0, 0]
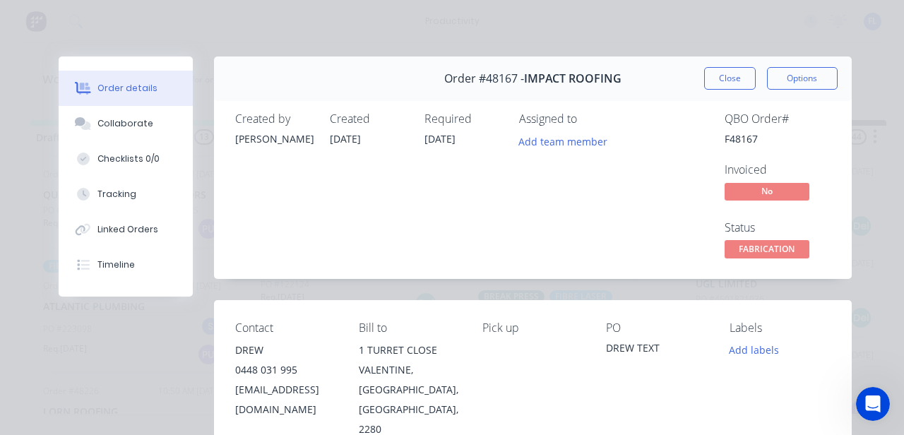
click at [742, 91] on div "Order #48167 - IMPACT ROOFING Close Options" at bounding box center [533, 79] width 638 height 45
click at [728, 81] on button "Close" at bounding box center [730, 78] width 52 height 23
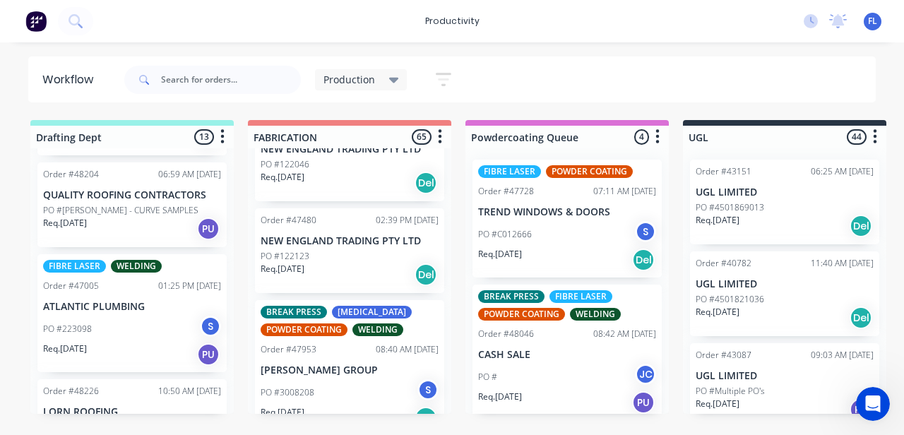
scroll to position [2331, 0]
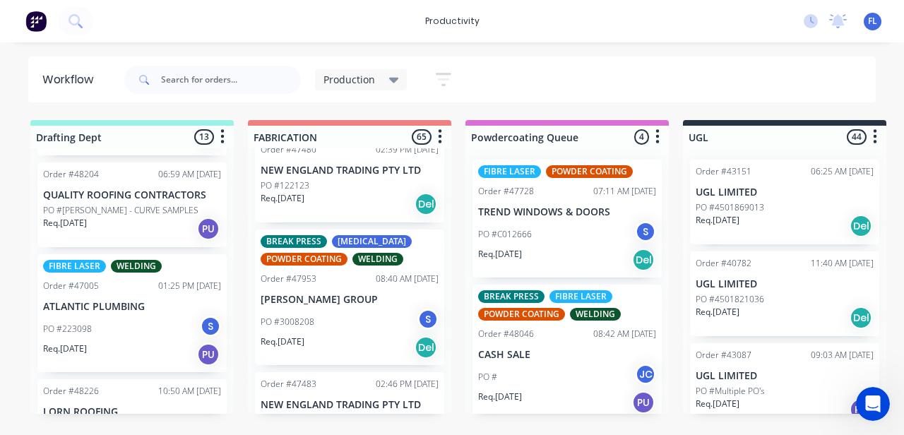
click at [343, 309] on div "PO #3008208 S" at bounding box center [350, 322] width 178 height 27
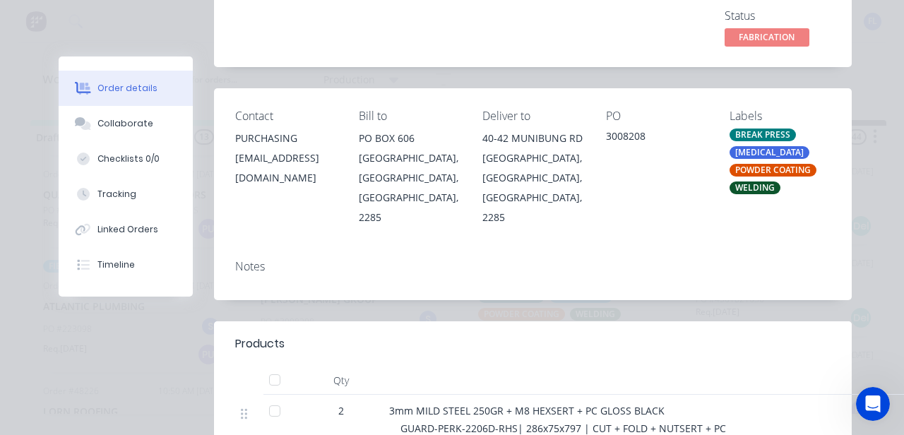
scroll to position [0, 0]
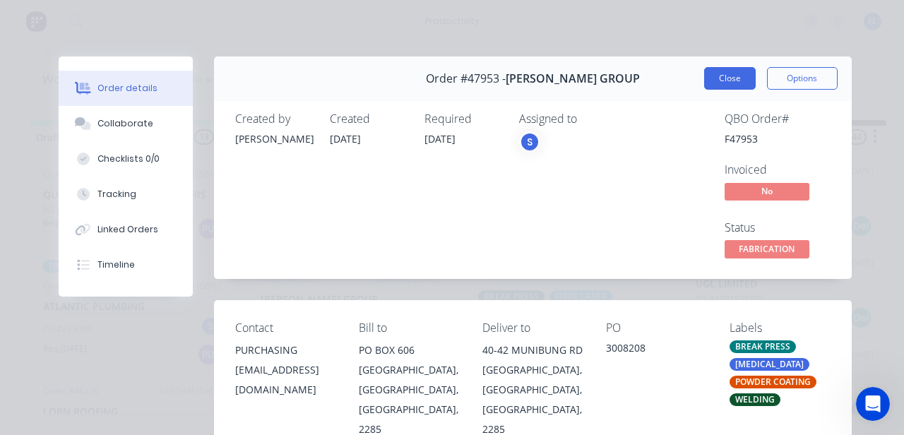
click at [721, 84] on button "Close" at bounding box center [730, 78] width 52 height 23
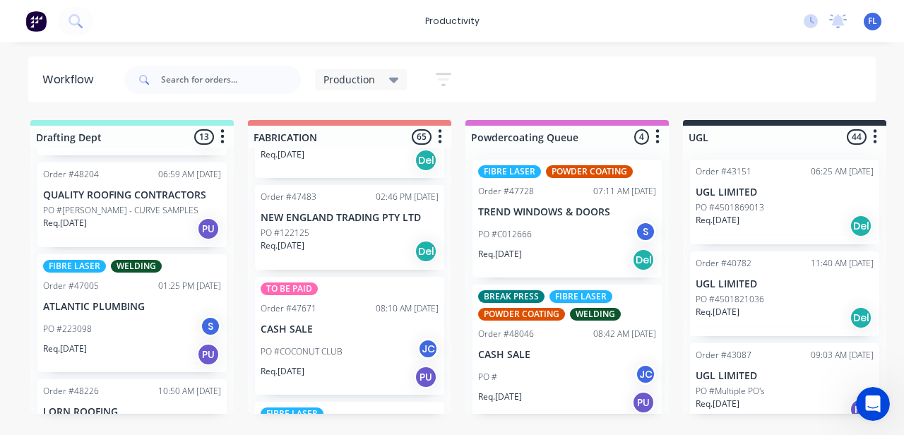
scroll to position [2543, 0]
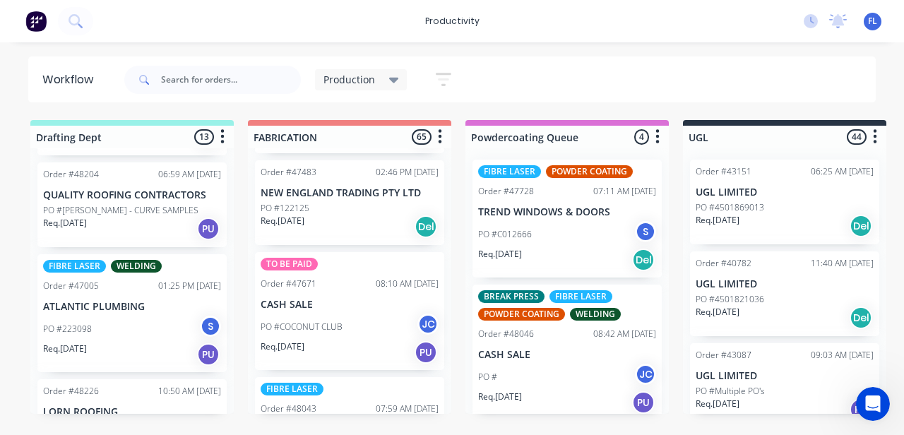
click at [336, 321] on div "PO #COCONUT CLUB JC" at bounding box center [350, 327] width 178 height 27
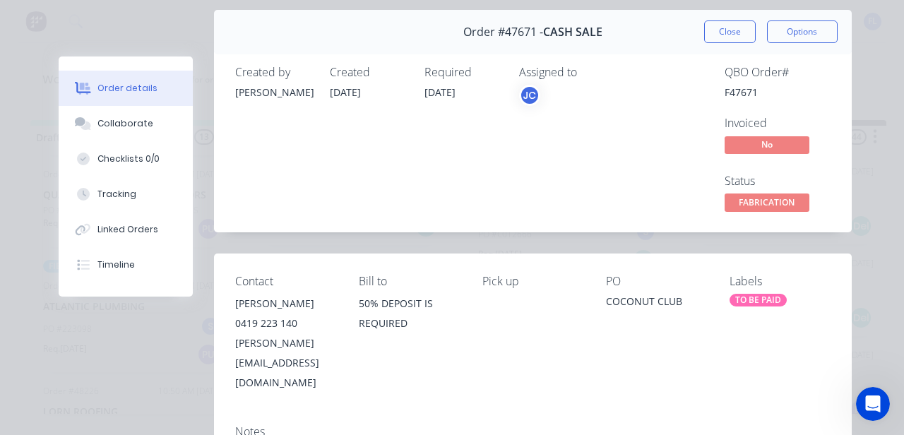
scroll to position [141, 0]
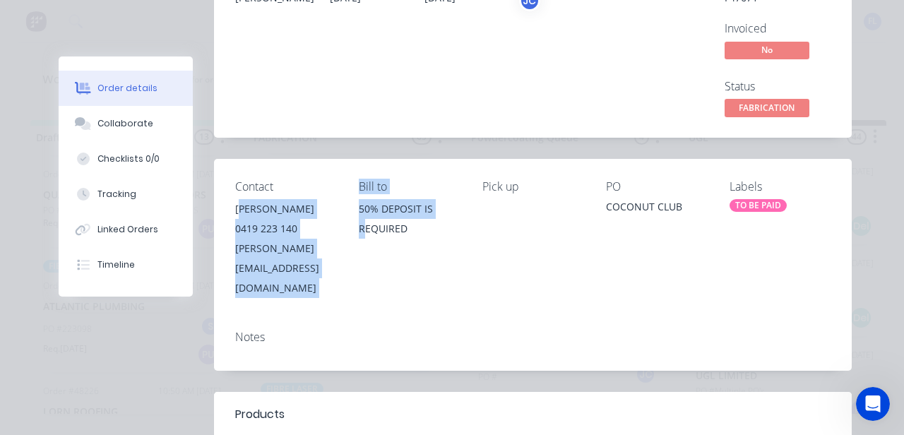
drag, startPoint x: 357, startPoint y: 271, endPoint x: 235, endPoint y: 195, distance: 144.3
click at [235, 195] on div "Contact Paul McCloskey 0419 223 140 pablo@coconut.club Bill to 50% DEPOSIT IS R…" at bounding box center [533, 239] width 638 height 160
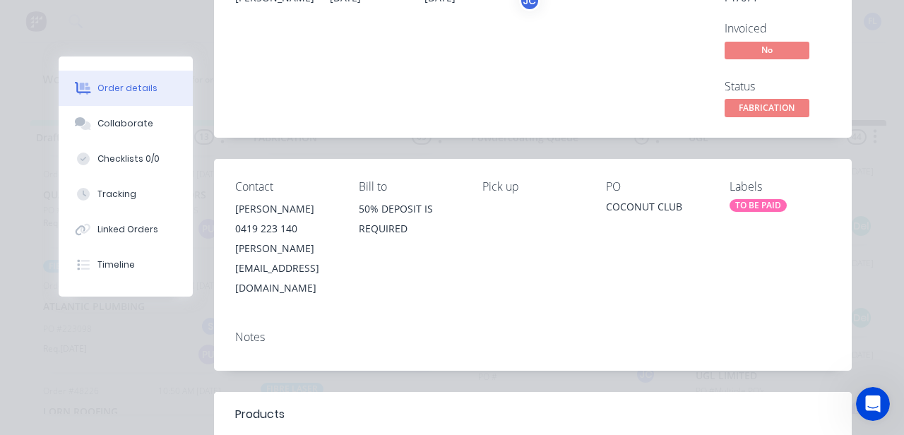
click at [375, 256] on div "Bill to 50% DEPOSIT IS REQUIRED" at bounding box center [409, 239] width 101 height 118
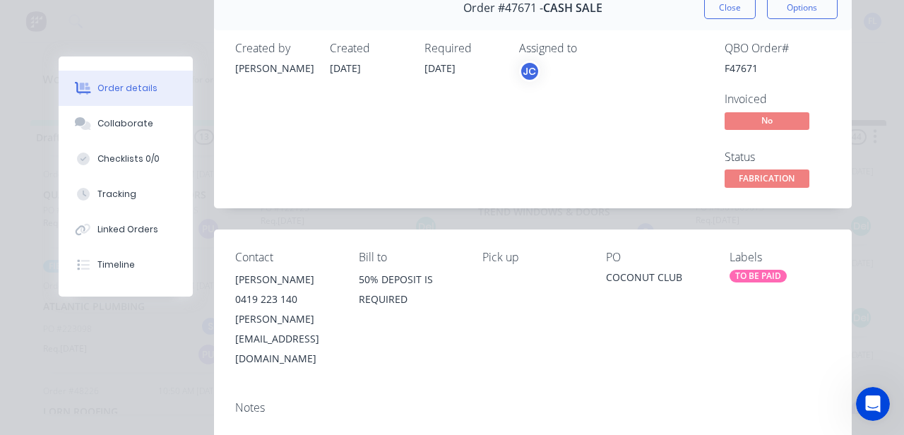
scroll to position [0, 0]
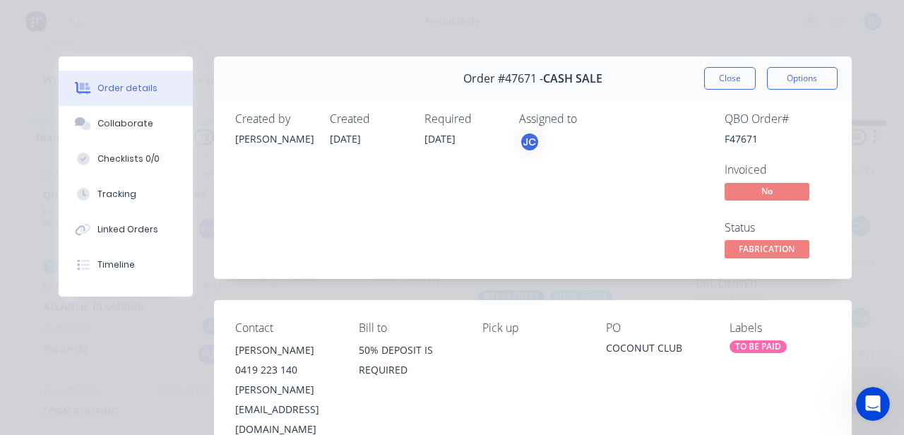
click at [695, 89] on div "Order #47671 - CASH SALE Close Options" at bounding box center [533, 79] width 638 height 45
click at [709, 78] on button "Close" at bounding box center [730, 78] width 52 height 23
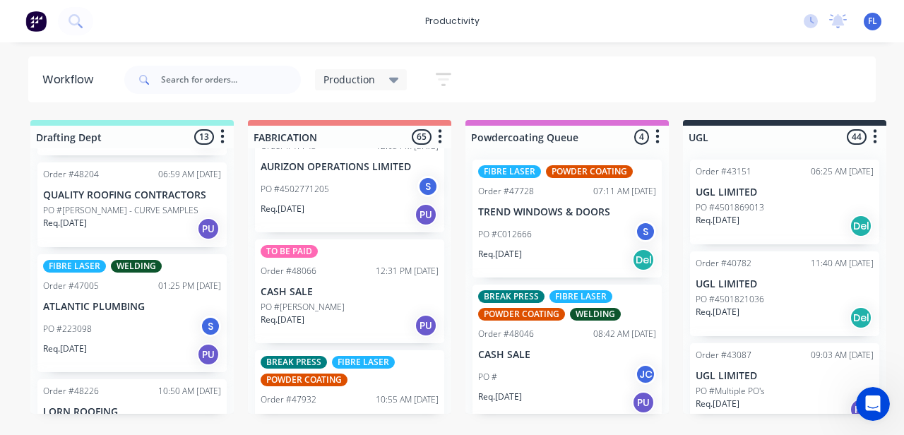
scroll to position [3038, 0]
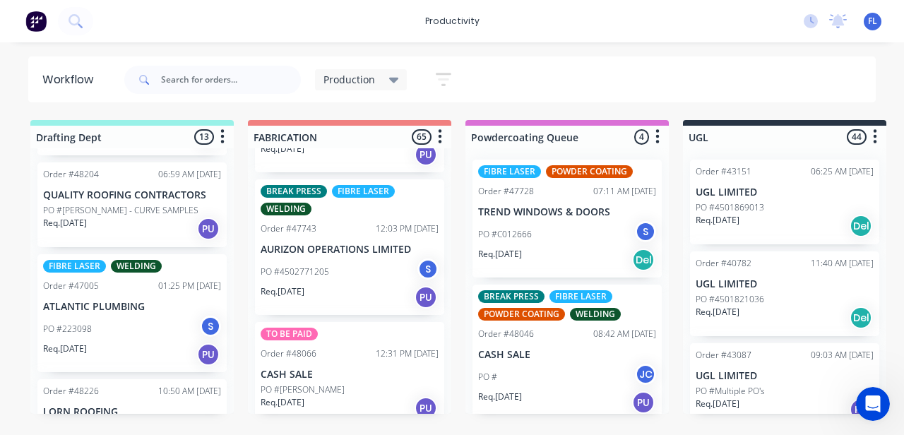
click at [313, 266] on p "PO #4502771205" at bounding box center [295, 272] width 69 height 13
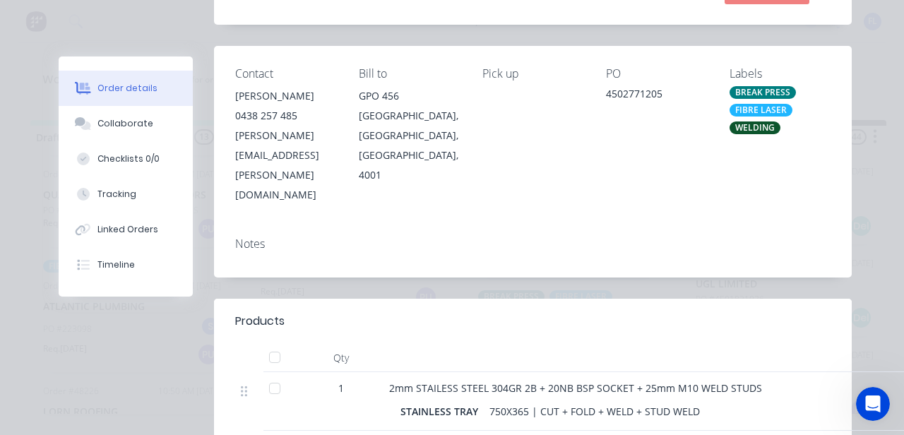
scroll to position [405, 0]
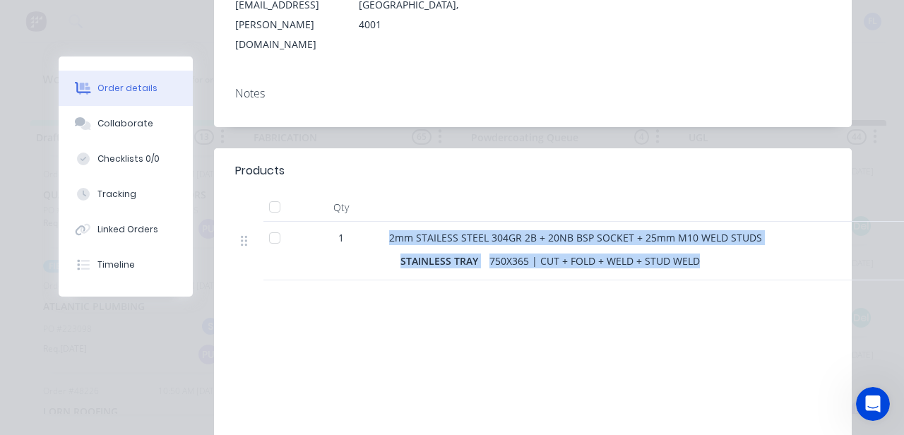
drag, startPoint x: 687, startPoint y: 237, endPoint x: 364, endPoint y: 198, distance: 325.9
click at [364, 222] on div "1 2mm STAILESS STEEL 304GR 2B + 20NB BSP SOCKET + 25mm M10 WELD STUDS STAINLESS…" at bounding box center [533, 251] width 596 height 59
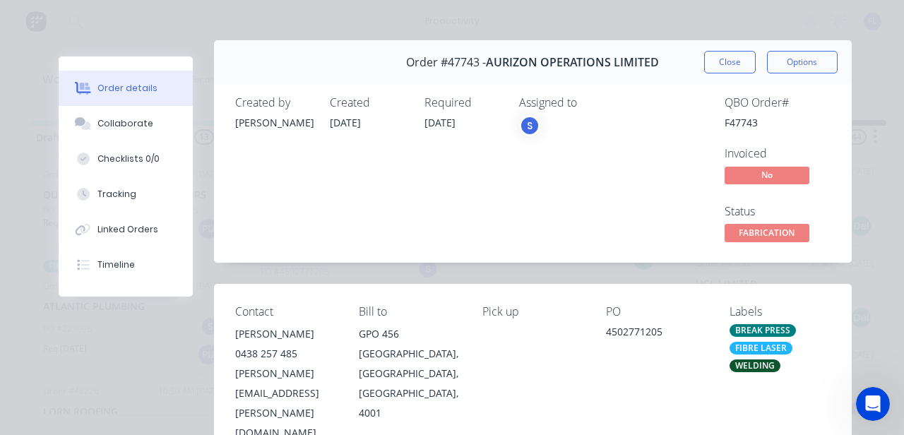
scroll to position [0, 0]
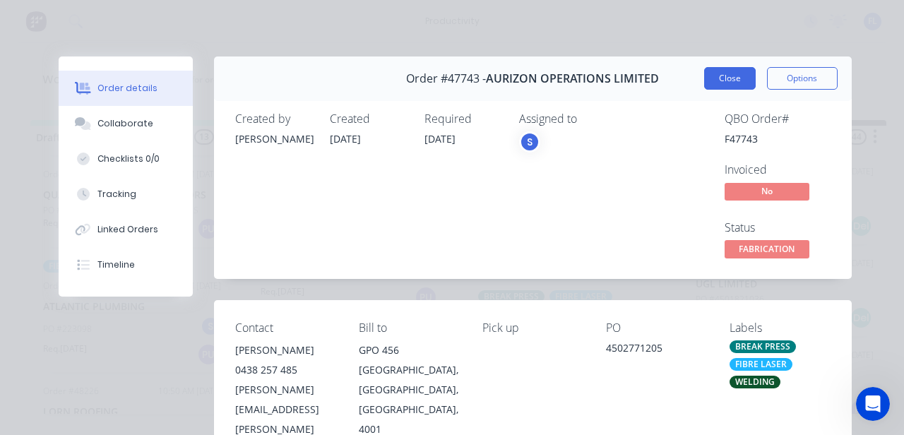
click at [720, 79] on button "Close" at bounding box center [730, 78] width 52 height 23
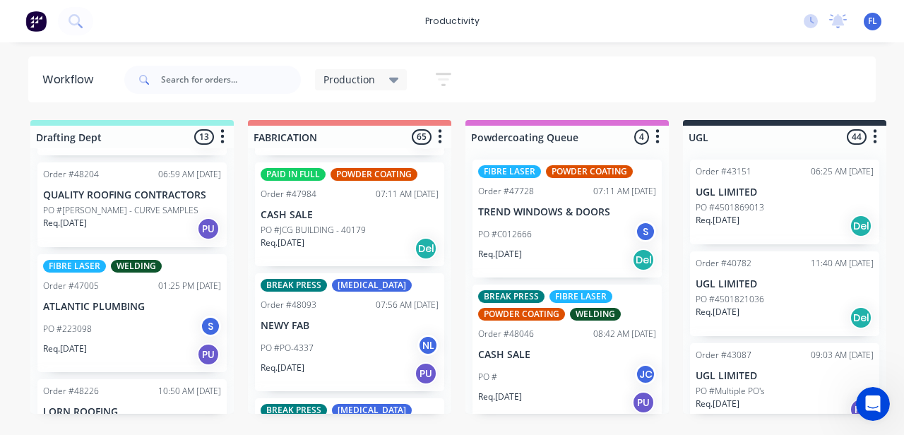
scroll to position [3461, 0]
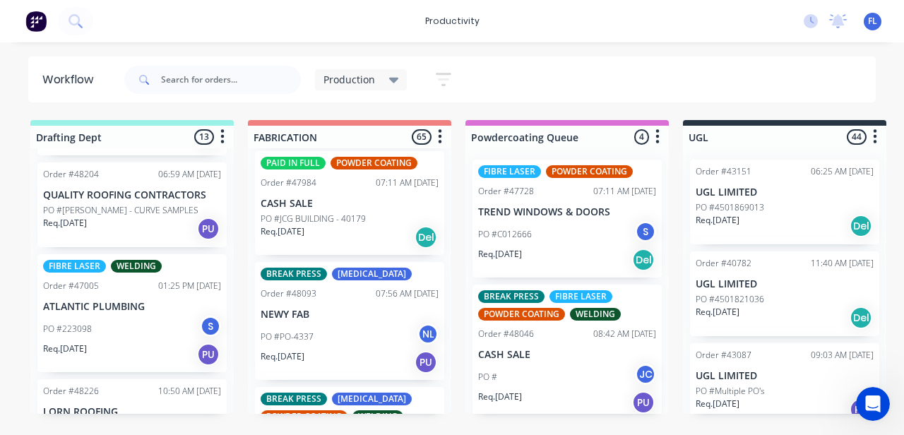
click at [314, 324] on div "PO #PO-4337 NL" at bounding box center [350, 337] width 178 height 27
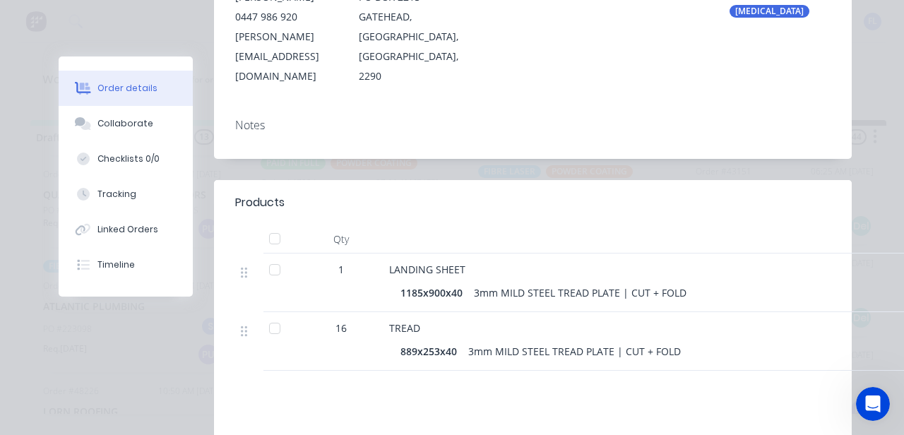
scroll to position [0, 0]
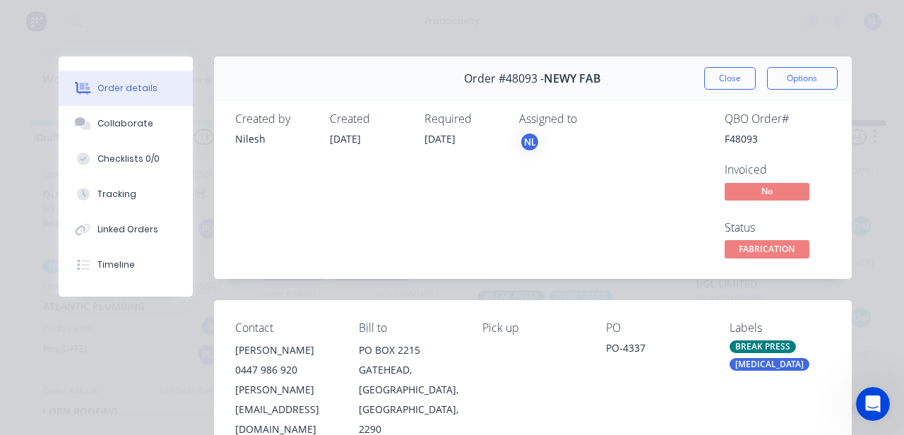
click at [712, 82] on button "Close" at bounding box center [730, 78] width 52 height 23
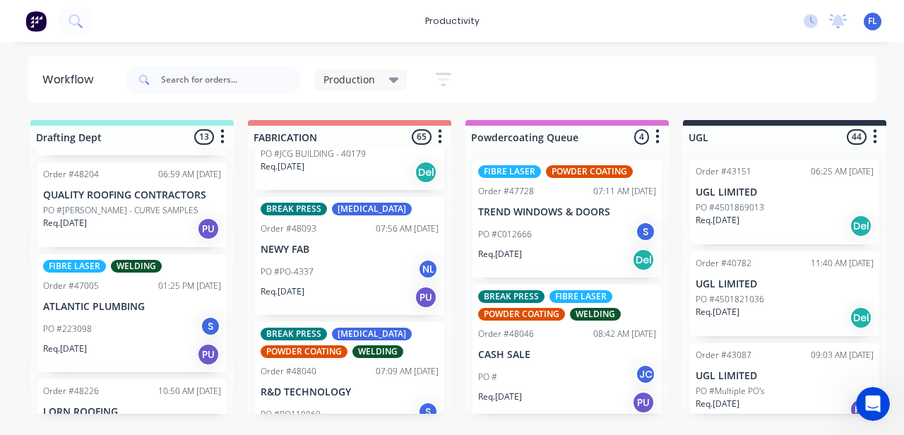
scroll to position [3603, 0]
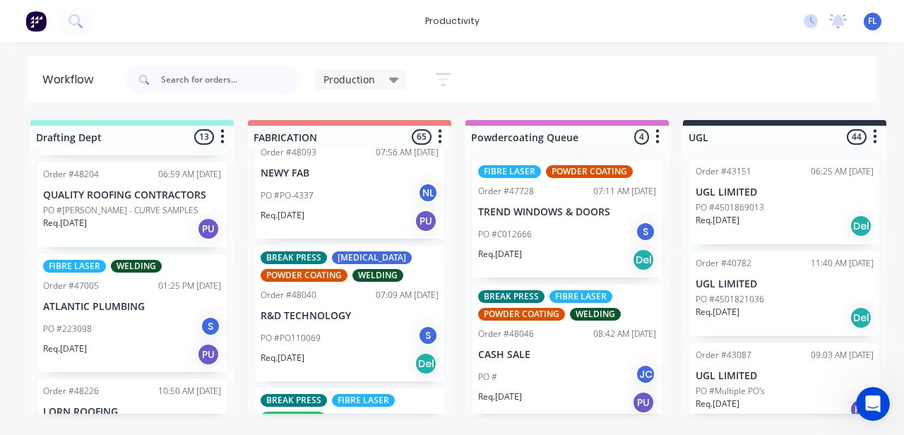
click at [326, 300] on div "BREAK PRESS CO2 Laser POWDER COATING WELDING Order #48040 07:09 AM 24/09/25 R&D…" at bounding box center [349, 314] width 189 height 136
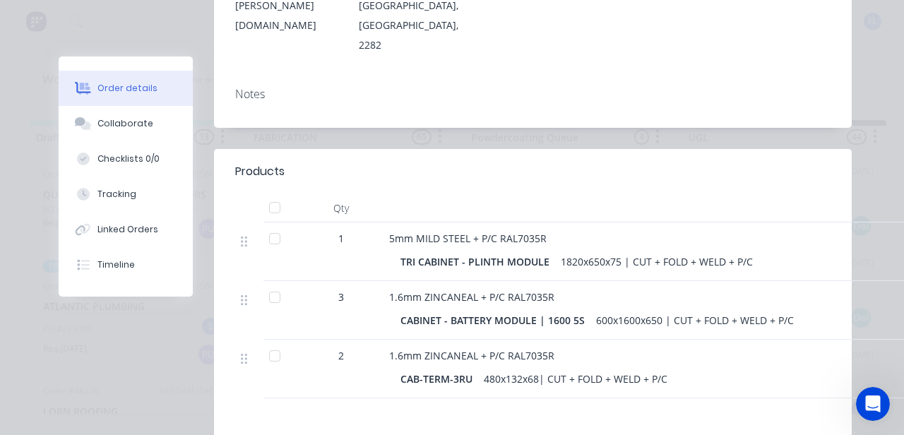
scroll to position [0, 0]
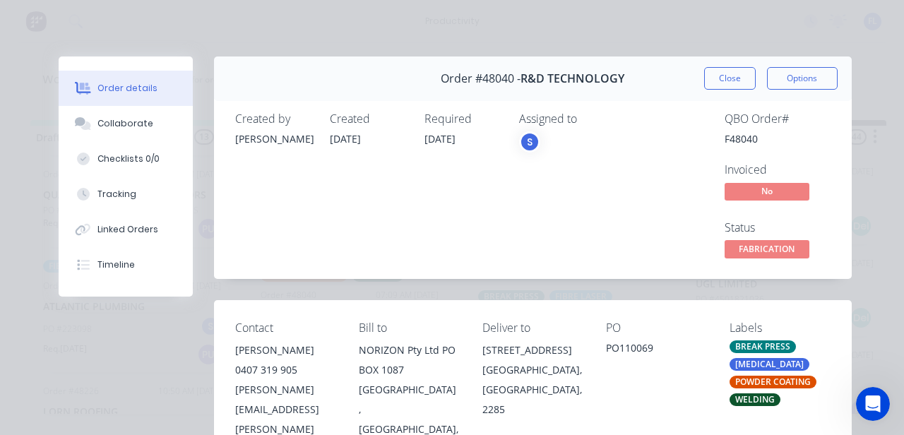
click at [758, 55] on div "Order details Collaborate Checklists 0/0 Tracking Linked Orders Timeline Order …" at bounding box center [452, 217] width 904 height 435
click at [740, 74] on button "Close" at bounding box center [730, 78] width 52 height 23
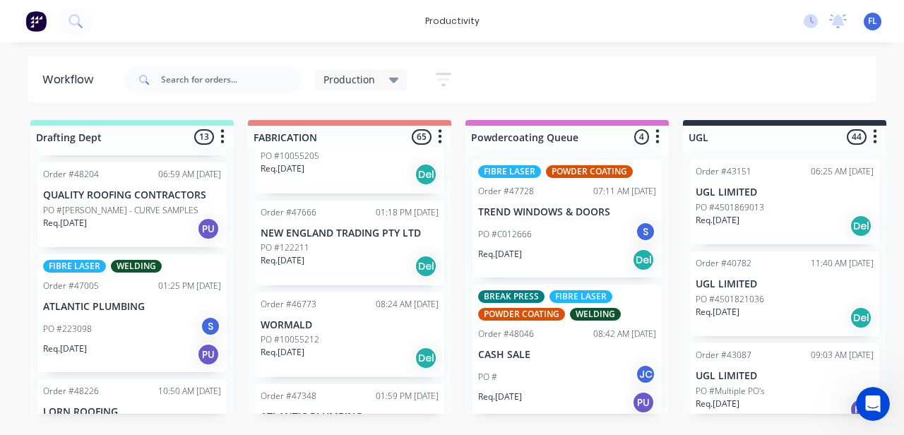
scroll to position [4027, 0]
click at [324, 240] on div "PO #122211" at bounding box center [350, 246] width 178 height 13
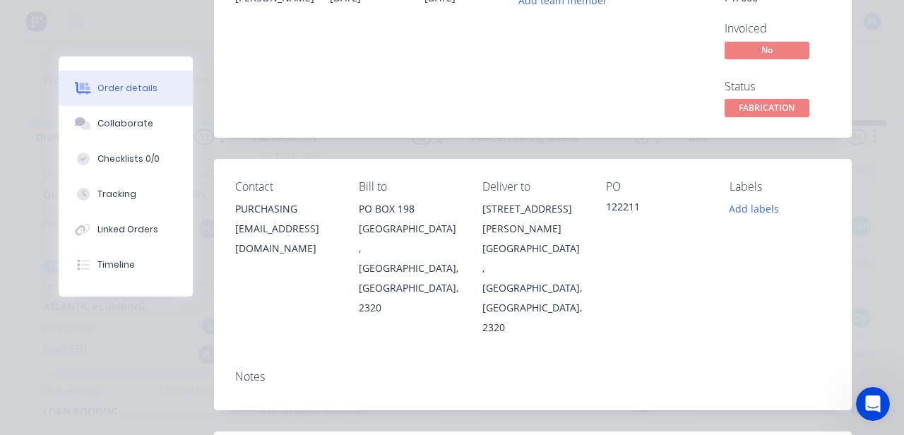
scroll to position [0, 0]
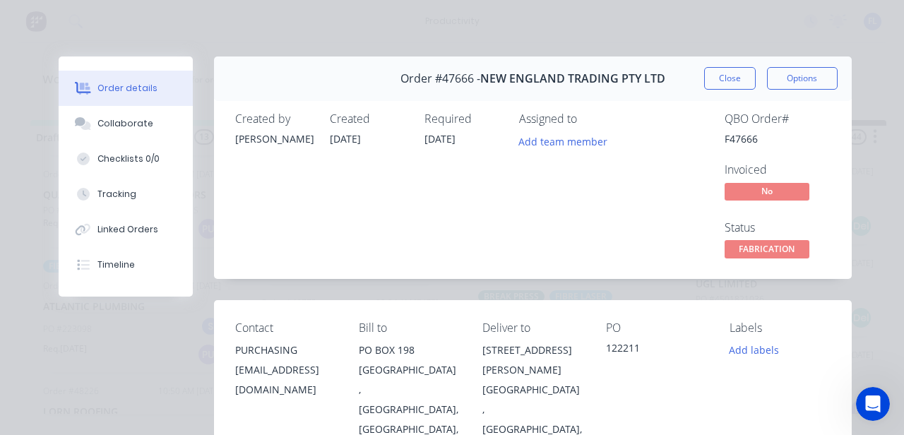
click at [739, 62] on div "Order #47666 - NEW ENGLAND TRADING PTY LTD Close Options" at bounding box center [533, 79] width 638 height 45
click at [735, 69] on button "Close" at bounding box center [730, 78] width 52 height 23
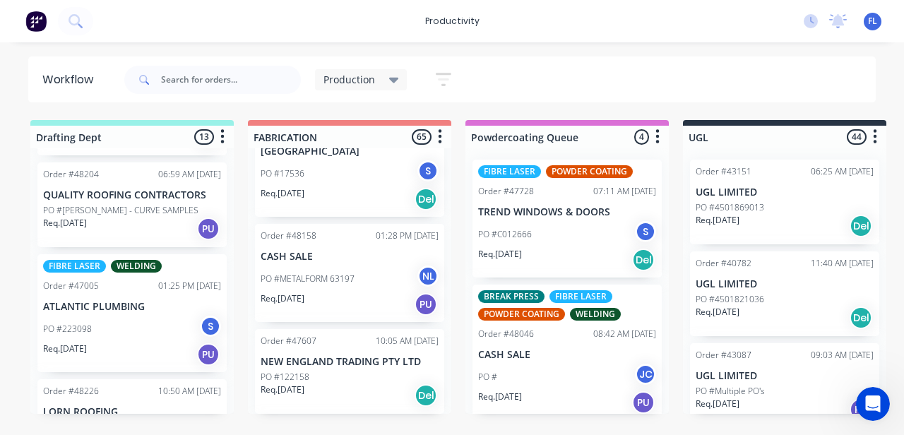
scroll to position [4380, 0]
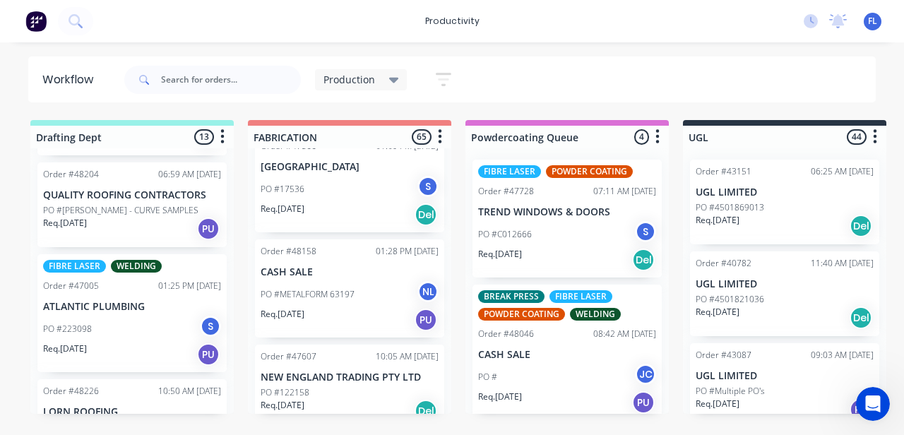
click at [266, 308] on p "Req. 10/10/25" at bounding box center [283, 314] width 44 height 13
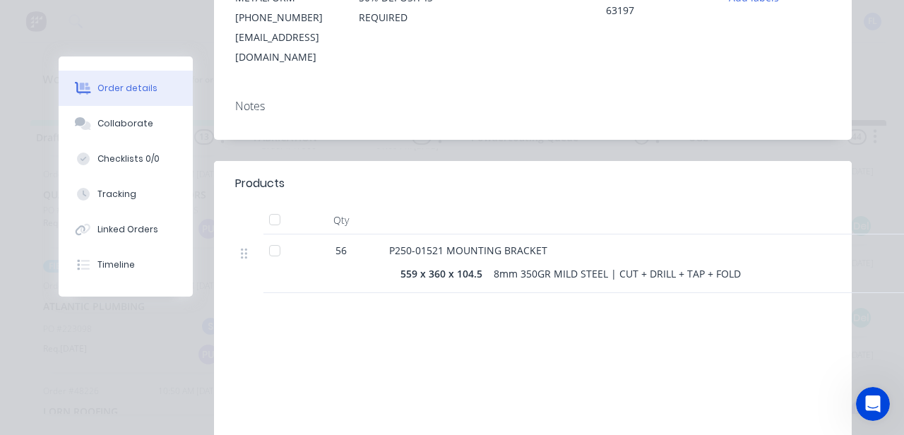
scroll to position [353, 0]
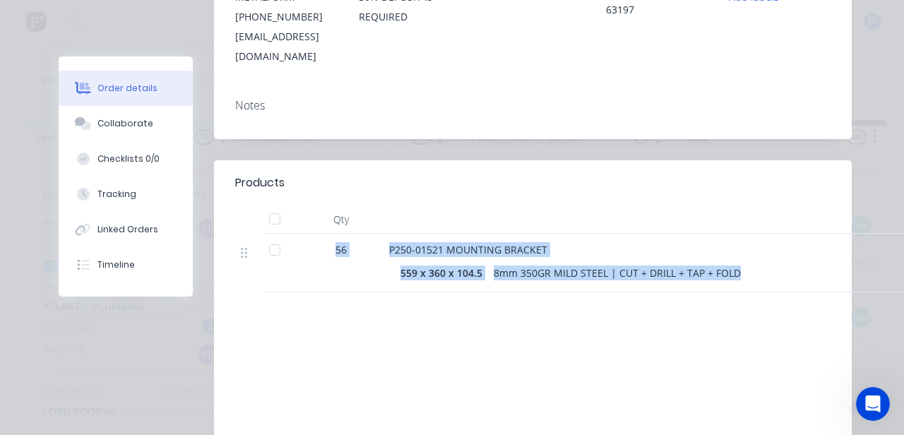
drag, startPoint x: 331, startPoint y: 228, endPoint x: 759, endPoint y: 260, distance: 429.3
click at [759, 260] on div "56 P250-01521 MOUNTING BRACKET 559 x 360 x 104.5 8mm 350GR MILD STEEL | CUT + D…" at bounding box center [533, 263] width 596 height 59
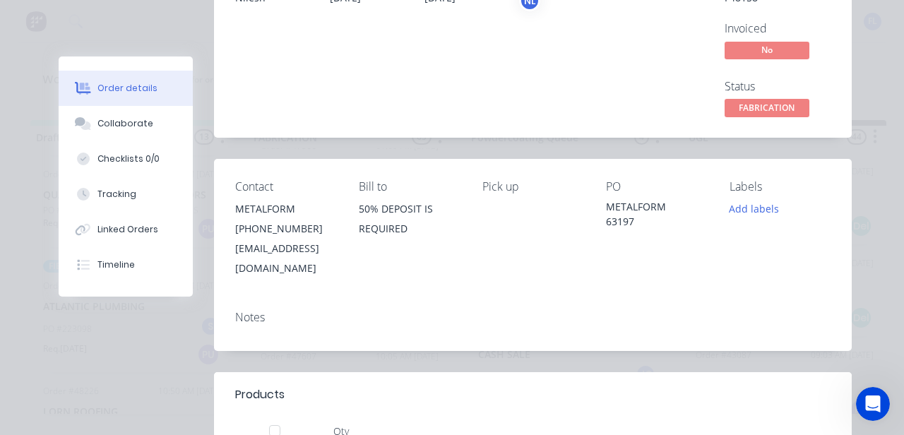
scroll to position [212, 0]
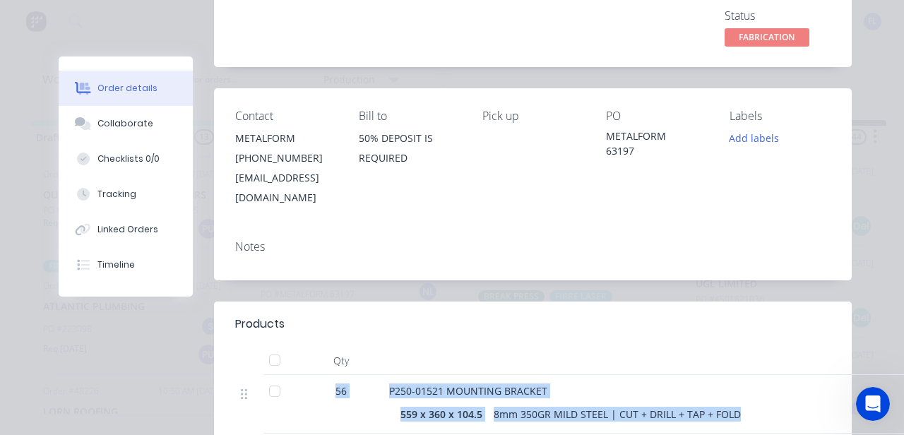
click at [374, 382] on div "56" at bounding box center [341, 404] width 85 height 59
drag, startPoint x: 375, startPoint y: 367, endPoint x: 753, endPoint y: 405, distance: 379.8
click at [753, 405] on div "56 P250-01521 MOUNTING BRACKET 559 x 360 x 104.5 8mm 350GR MILD STEEL | CUT + D…" at bounding box center [533, 404] width 596 height 59
